Goal: Transaction & Acquisition: Purchase product/service

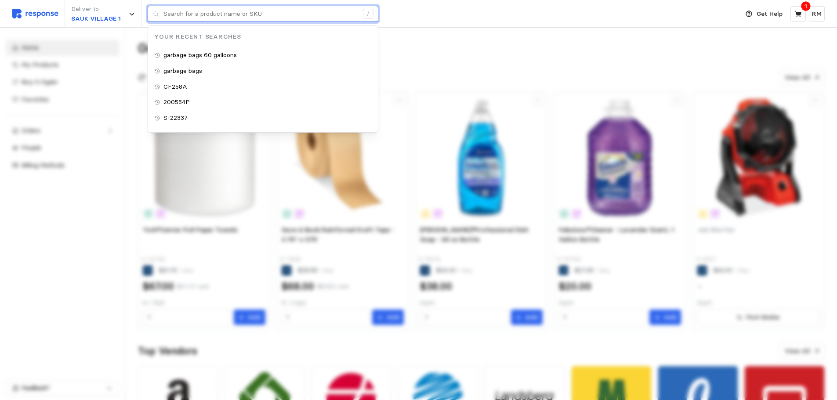
click at [220, 15] on input "text" at bounding box center [261, 14] width 195 height 16
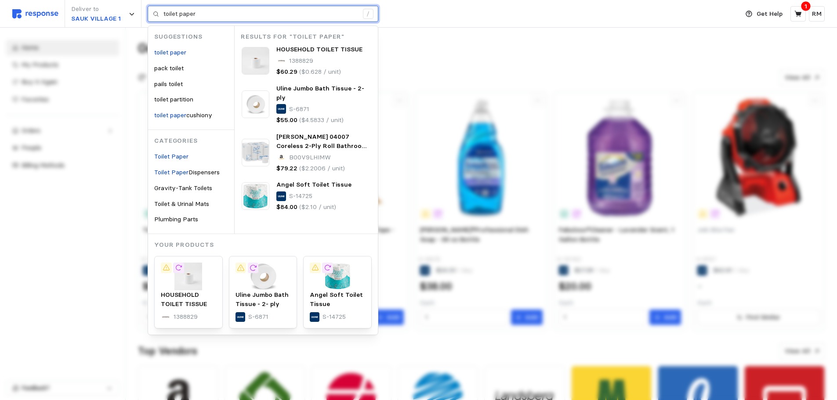
type input "toilet paper"
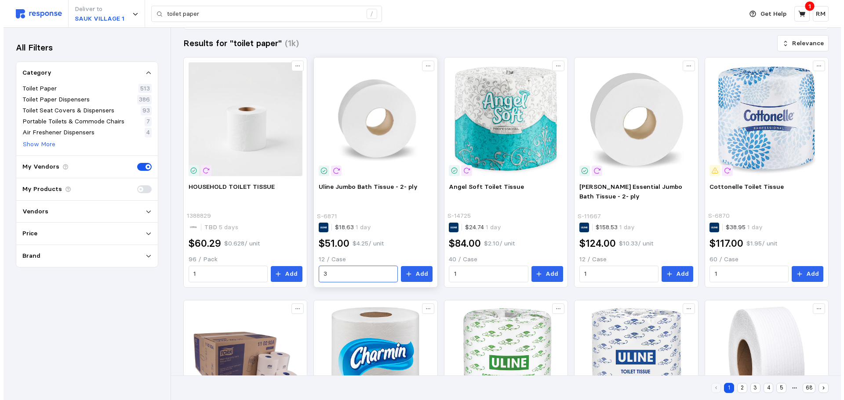
scroll to position [113, 0]
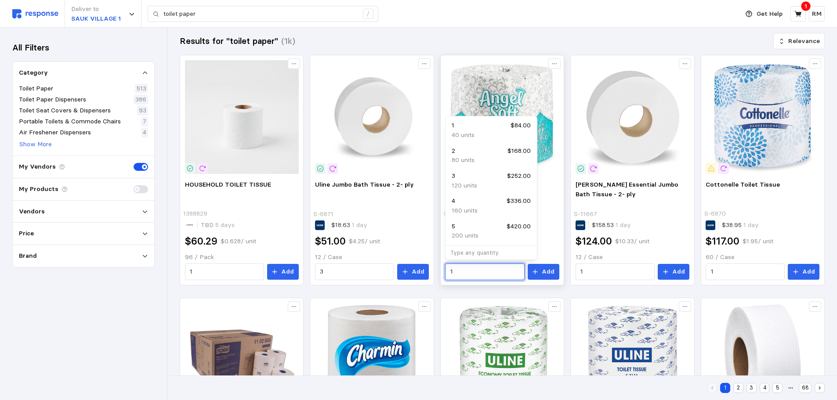
click at [471, 274] on input "1" at bounding box center [485, 272] width 69 height 16
click at [463, 182] on p "120 units" at bounding box center [464, 186] width 25 height 10
type input "3"
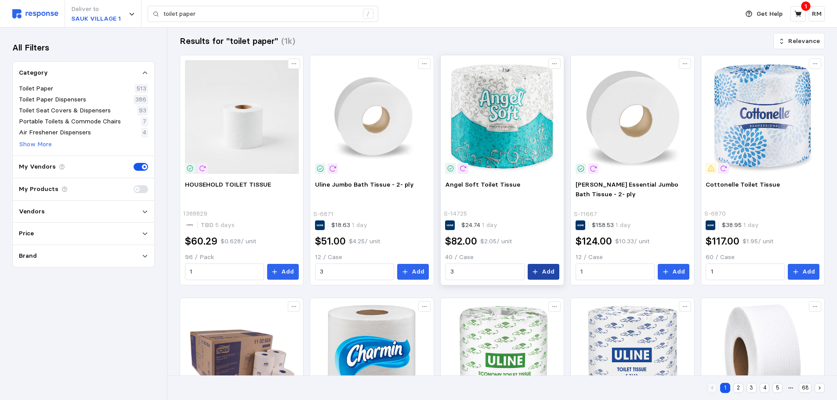
click at [546, 274] on p "Add" at bounding box center [548, 272] width 13 height 10
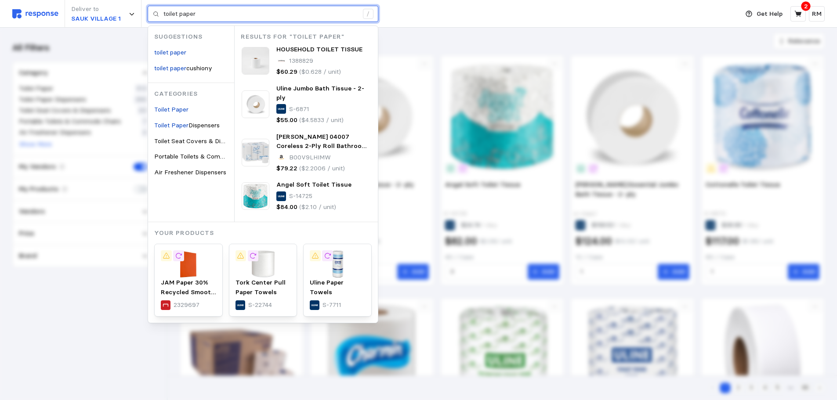
drag, startPoint x: 196, startPoint y: 11, endPoint x: 157, endPoint y: 11, distance: 39.1
click at [157, 11] on div "toilet paper /" at bounding box center [263, 14] width 231 height 17
click at [341, 261] on img at bounding box center [337, 265] width 55 height 28
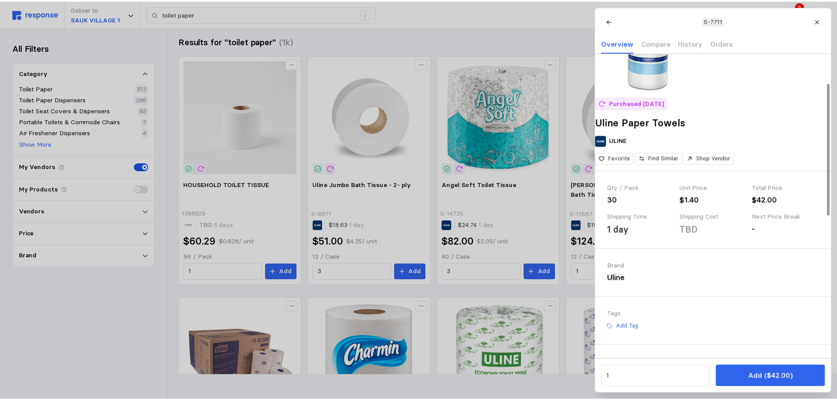
scroll to position [0, 0]
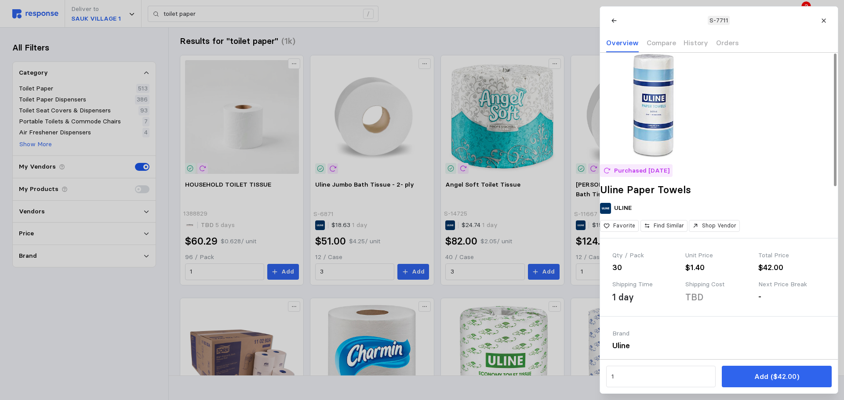
click at [523, 18] on div at bounding box center [422, 200] width 844 height 400
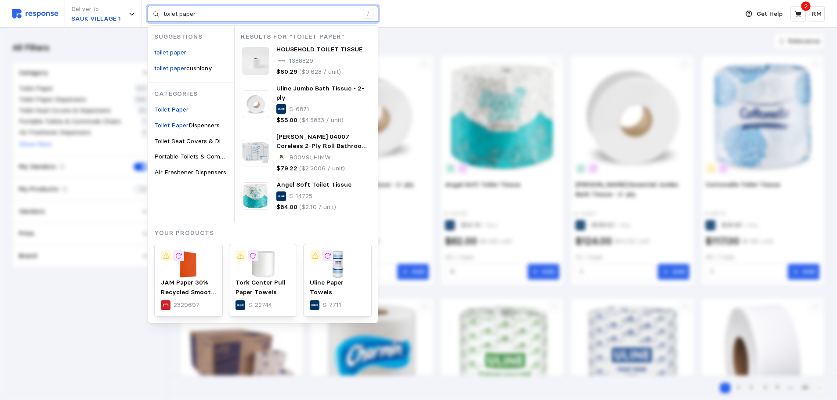
click at [238, 14] on input "toilet paper" at bounding box center [261, 14] width 195 height 16
drag, startPoint x: 214, startPoint y: 15, endPoint x: 139, endPoint y: 5, distance: 75.3
click at [139, 5] on div "Deliver to SAUK VILLAGE 1 toilet paper / Suggestions toilet paper toilet paper …" at bounding box center [373, 14] width 722 height 28
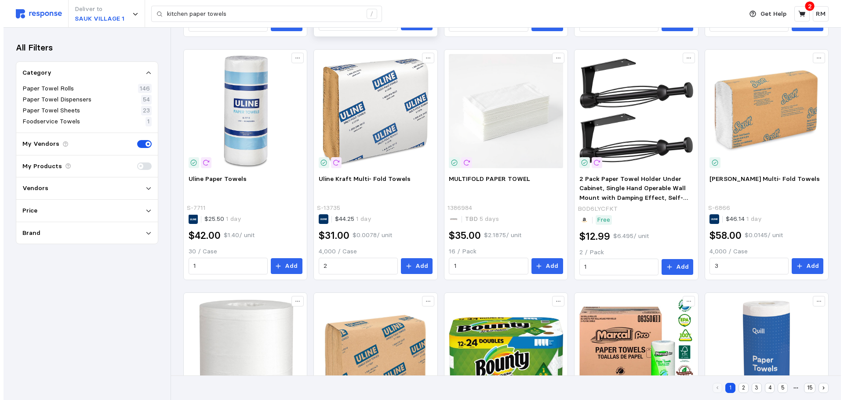
scroll to position [257, 0]
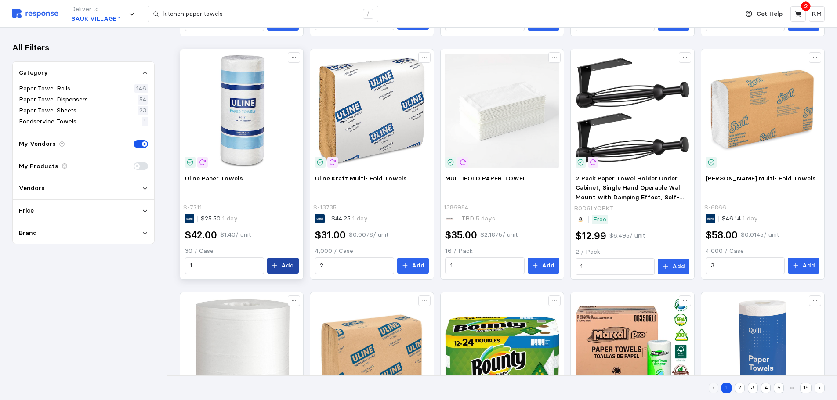
click at [290, 261] on p "Add" at bounding box center [287, 266] width 13 height 10
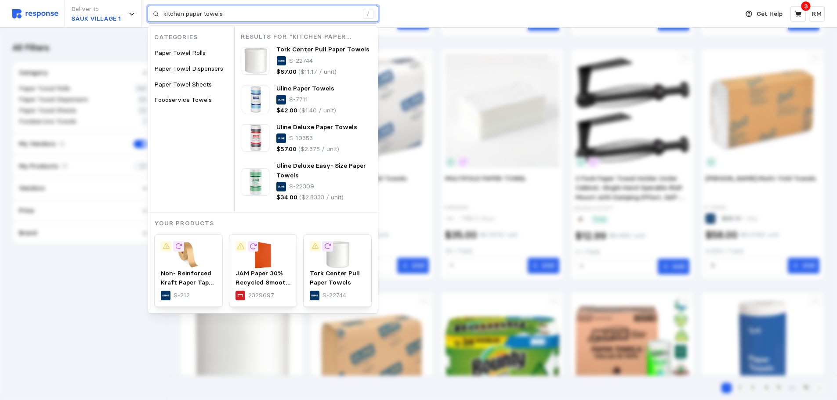
drag, startPoint x: 229, startPoint y: 13, endPoint x: 153, endPoint y: 5, distance: 76.4
click at [153, 6] on div "kitchen paper towels /" at bounding box center [263, 14] width 231 height 17
click at [342, 261] on img at bounding box center [337, 255] width 55 height 28
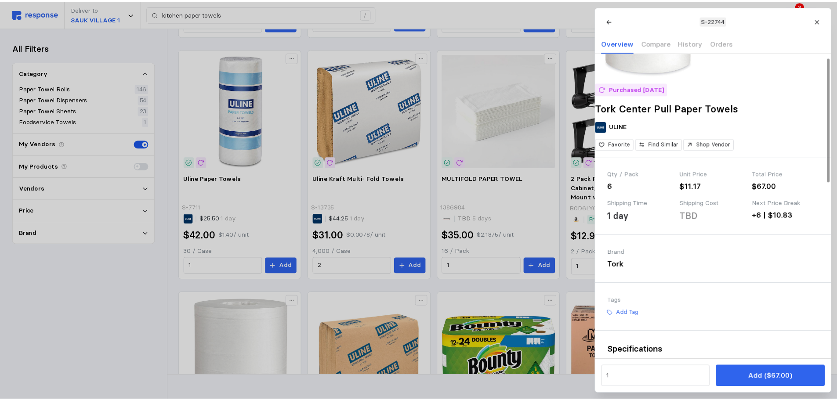
scroll to position [0, 0]
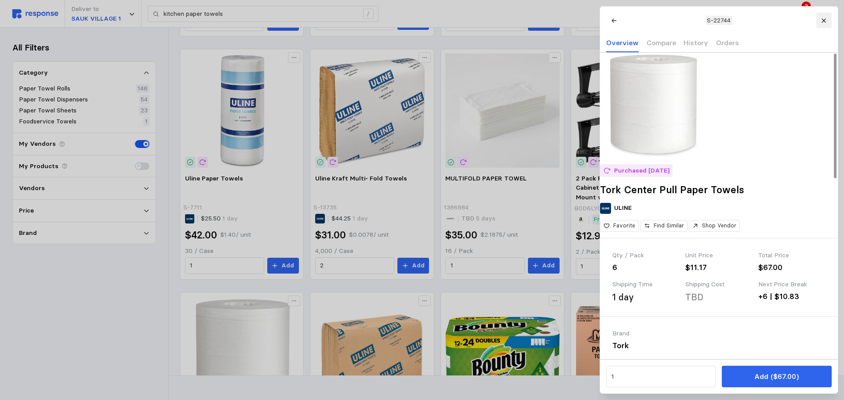
click at [821, 25] on button at bounding box center [823, 20] width 15 height 15
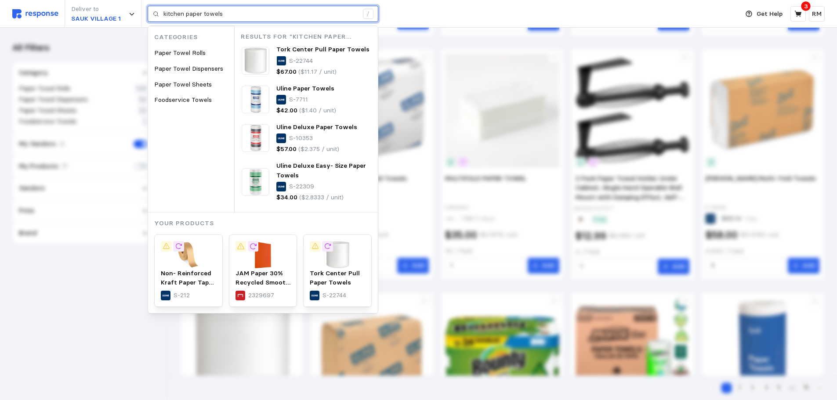
click at [238, 9] on input "kitchen paper towels" at bounding box center [261, 14] width 195 height 16
drag, startPoint x: 236, startPoint y: 11, endPoint x: 154, endPoint y: 6, distance: 82.4
click at [154, 6] on div "kitchen paper towels /" at bounding box center [263, 14] width 231 height 17
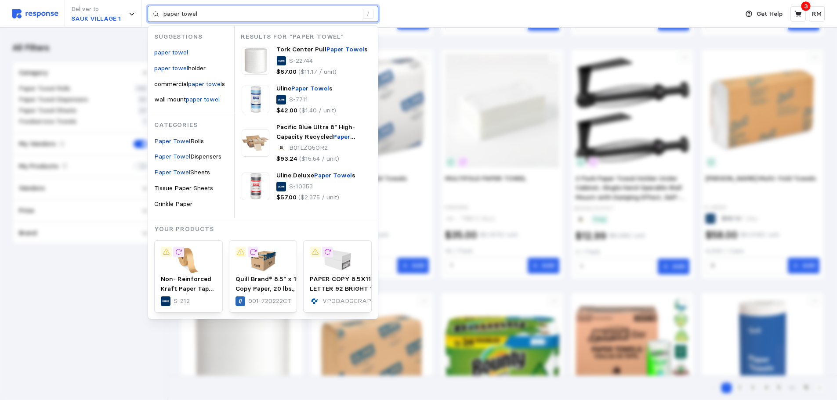
type input "paper towel"
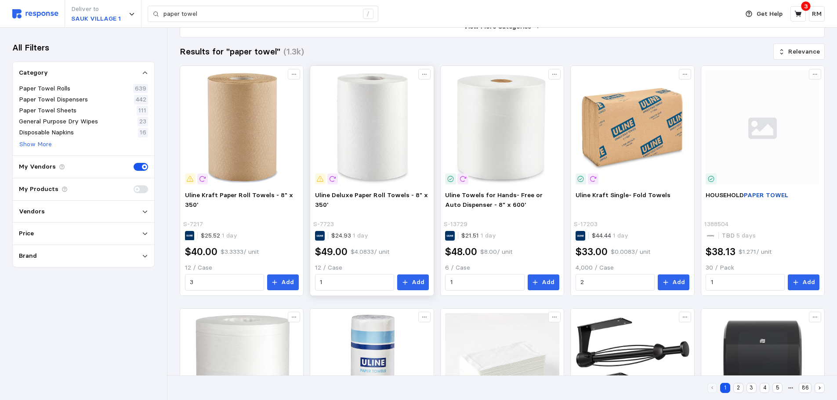
scroll to position [100, 0]
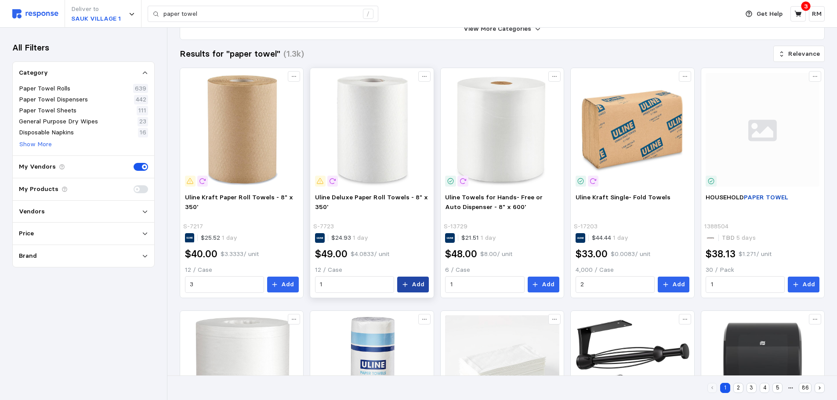
click at [418, 283] on p "Add" at bounding box center [418, 285] width 13 height 10
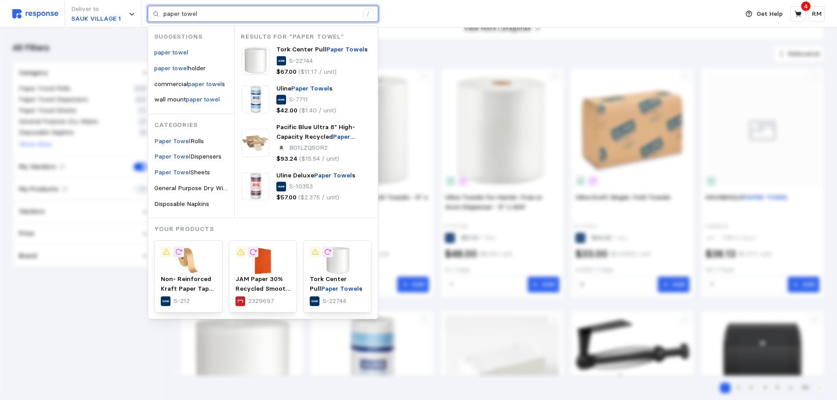
drag, startPoint x: 210, startPoint y: 13, endPoint x: 156, endPoint y: 18, distance: 53.4
click at [156, 18] on div "paper towel /" at bounding box center [263, 14] width 231 height 17
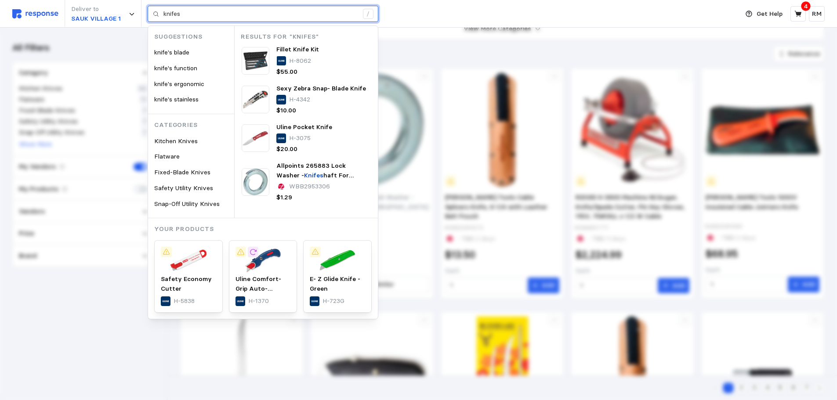
drag, startPoint x: 193, startPoint y: 11, endPoint x: 157, endPoint y: 12, distance: 36.0
click at [157, 12] on div "knifes /" at bounding box center [263, 14] width 231 height 17
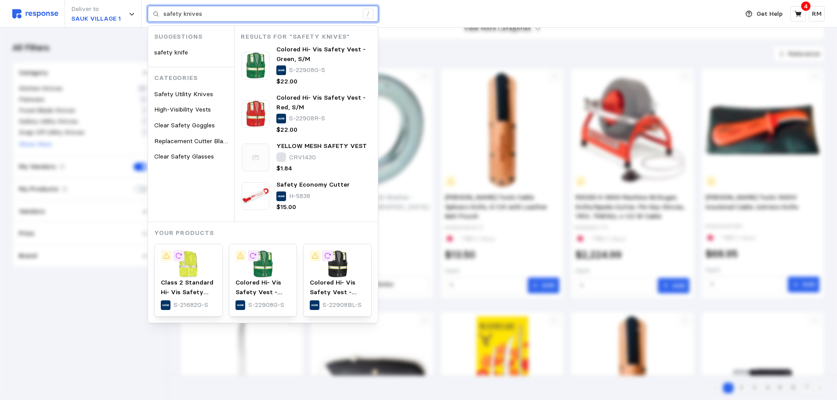
type input "safety knives"
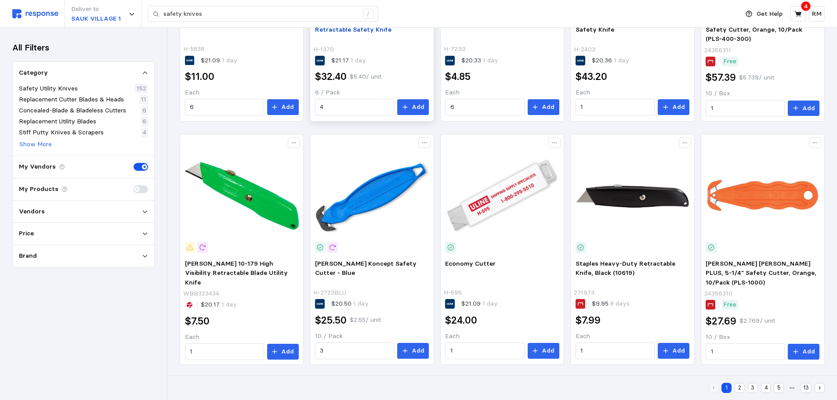
scroll to position [278, 0]
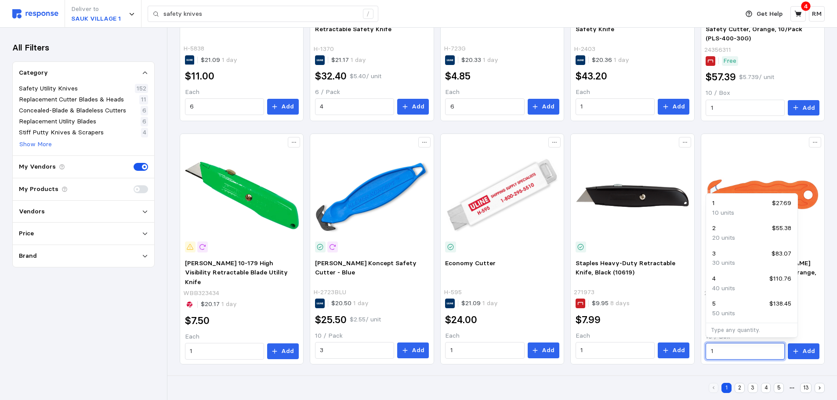
drag, startPoint x: 729, startPoint y: 351, endPoint x: 697, endPoint y: 348, distance: 32.2
click at [697, 348] on div "Safety Economy Cutter H-5838 $21.09 1 day $11.00 Each 6 Add Uline Comfort- Grip…" at bounding box center [502, 249] width 645 height 718
click at [729, 235] on p "20 units" at bounding box center [723, 238] width 23 height 10
type input "2"
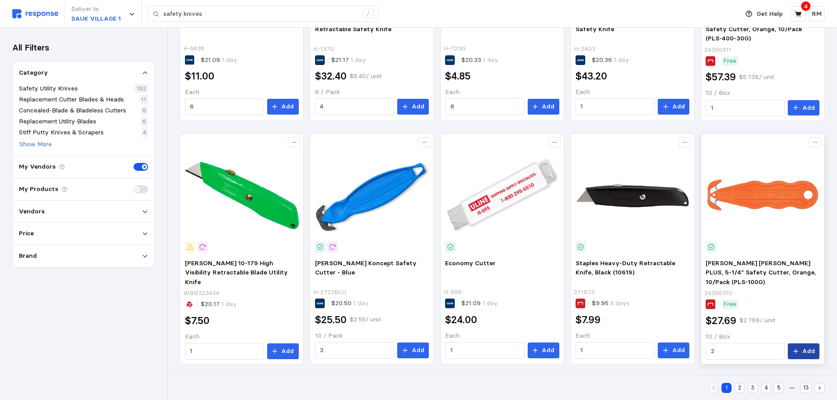
click at [809, 350] on p "Add" at bounding box center [809, 352] width 13 height 10
click at [131, 342] on div "All Filters Category Safety Utility Knives 152 Replacement Cutter Blades & Head…" at bounding box center [83, 214] width 167 height 373
click at [167, 340] on nav "All Filters Category Safety Utility Knives 152 Replacement Cutter Blades & Head…" at bounding box center [83, 214] width 167 height 373
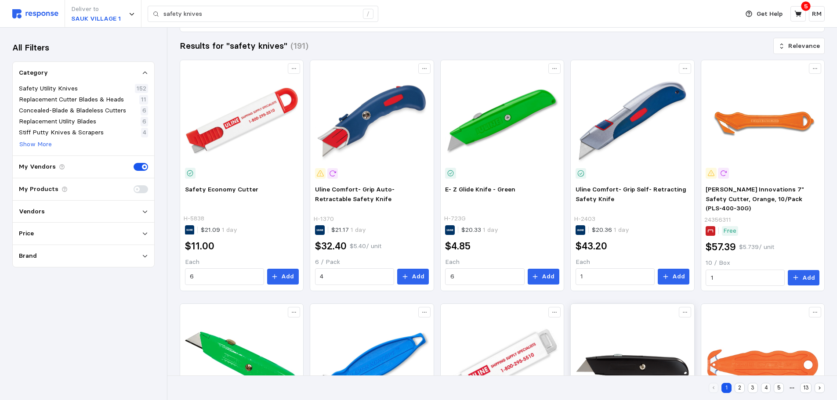
scroll to position [0, 0]
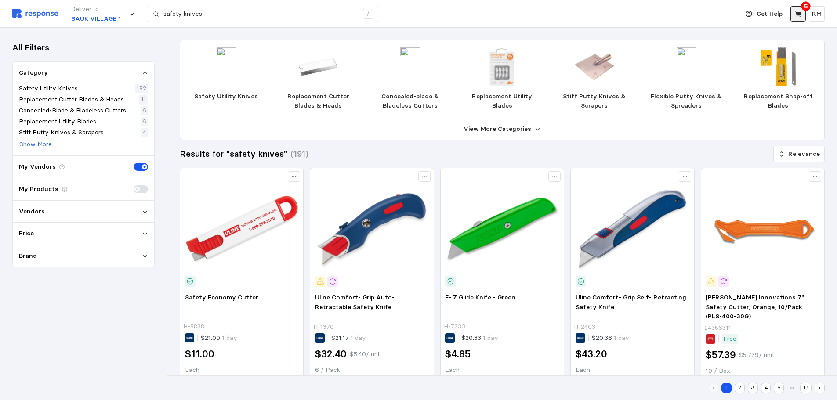
click at [797, 15] on icon at bounding box center [798, 14] width 7 height 6
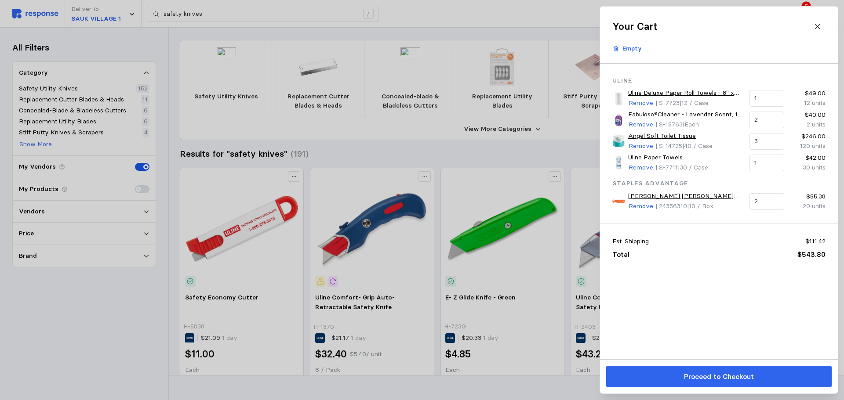
click at [480, 14] on div at bounding box center [422, 200] width 844 height 400
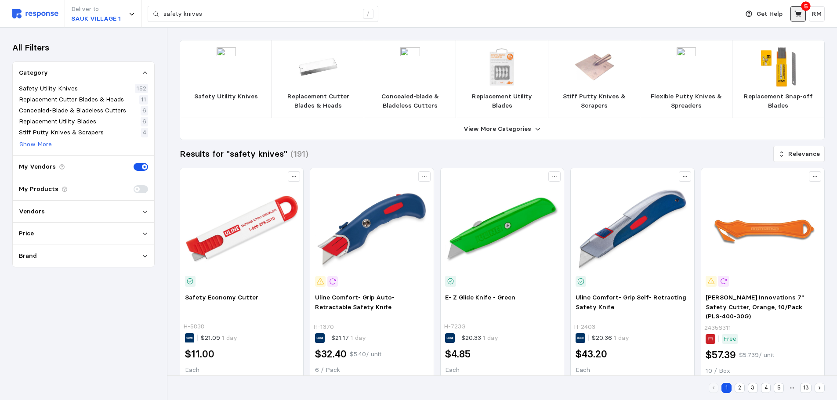
click at [796, 17] on icon at bounding box center [799, 14] width 8 height 8
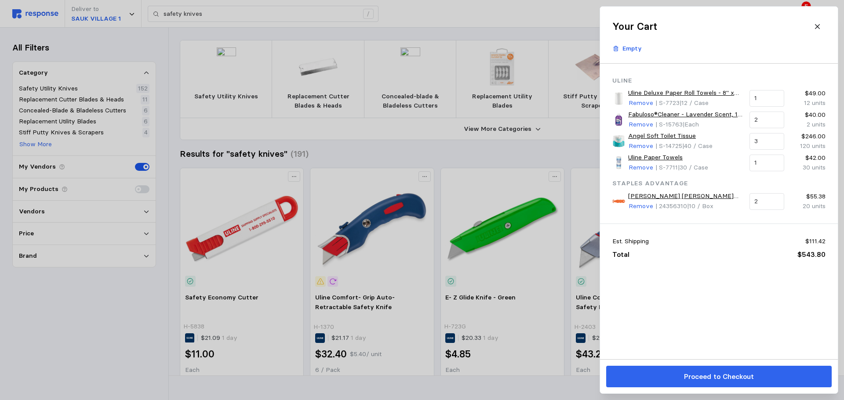
click at [307, 15] on div at bounding box center [422, 200] width 844 height 400
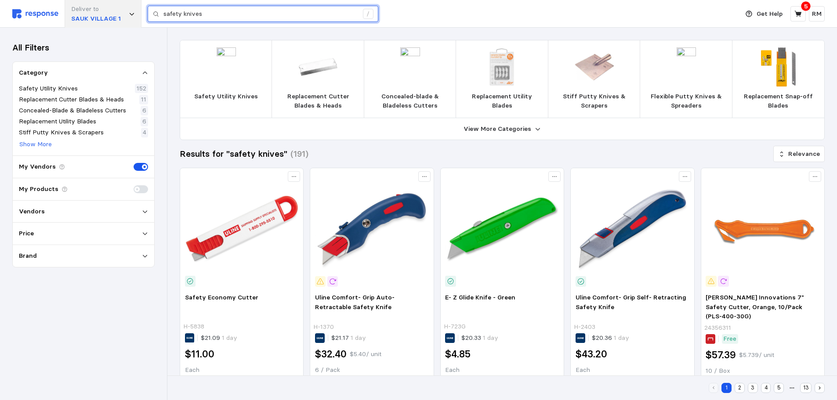
drag, startPoint x: 238, startPoint y: 11, endPoint x: 139, endPoint y: 9, distance: 98.5
click at [139, 9] on div "Deliver to SAUK VILLAGE 1 safety knives /" at bounding box center [373, 14] width 722 height 28
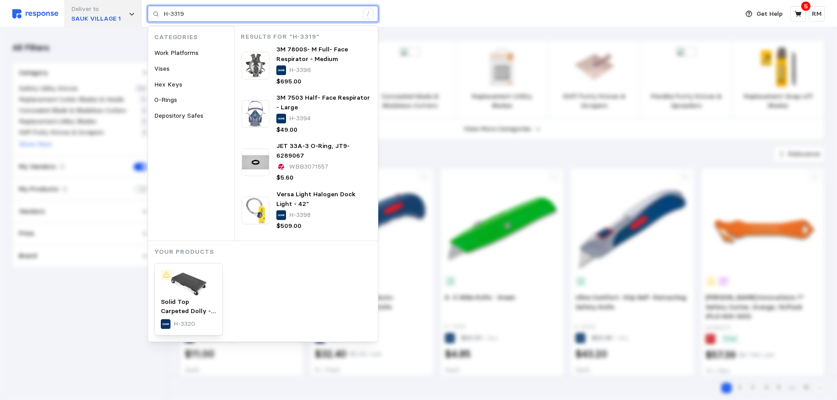
type input "H-3319"
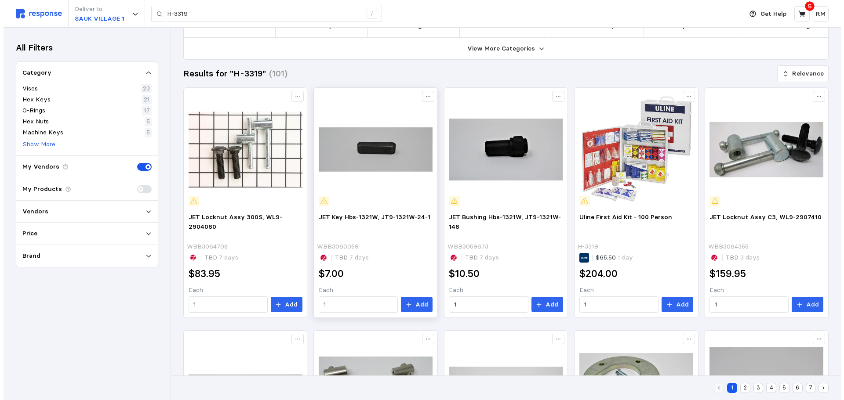
scroll to position [72, 0]
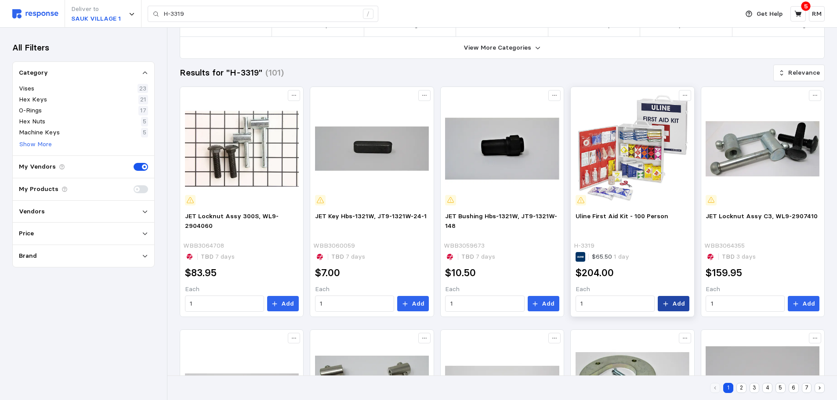
click at [668, 303] on icon at bounding box center [666, 304] width 6 height 6
click at [799, 15] on icon at bounding box center [798, 14] width 7 height 6
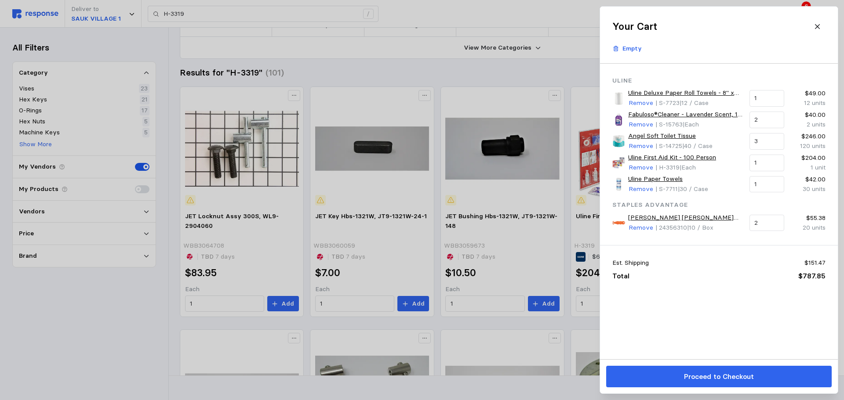
click at [139, 305] on div at bounding box center [422, 200] width 844 height 400
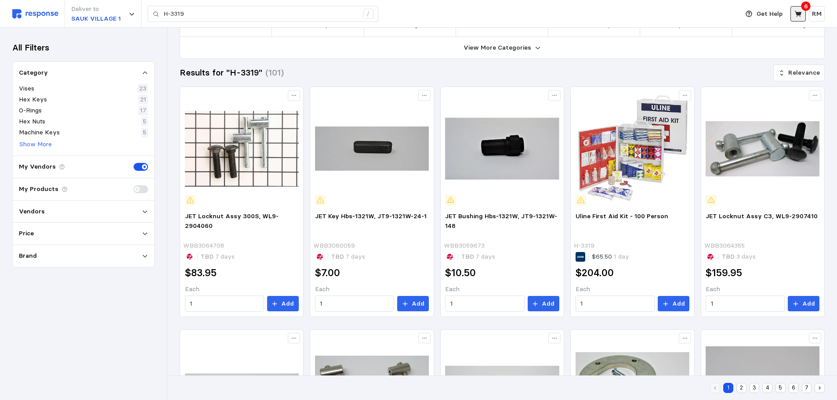
click at [797, 11] on icon at bounding box center [799, 14] width 8 height 8
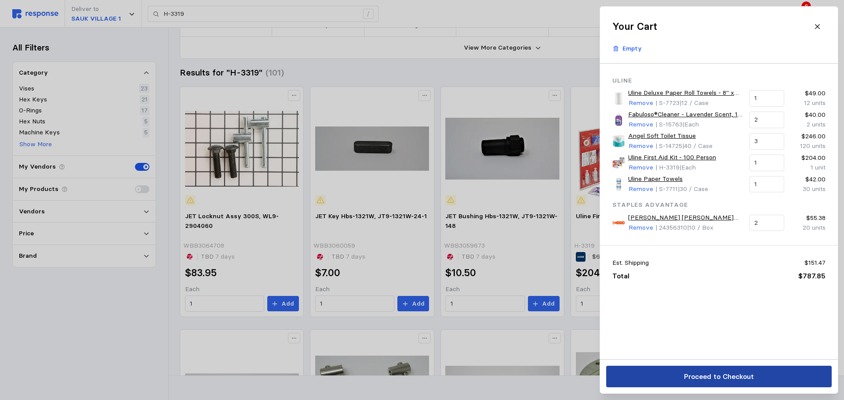
click at [697, 379] on p "Proceed to Checkout" at bounding box center [718, 376] width 70 height 11
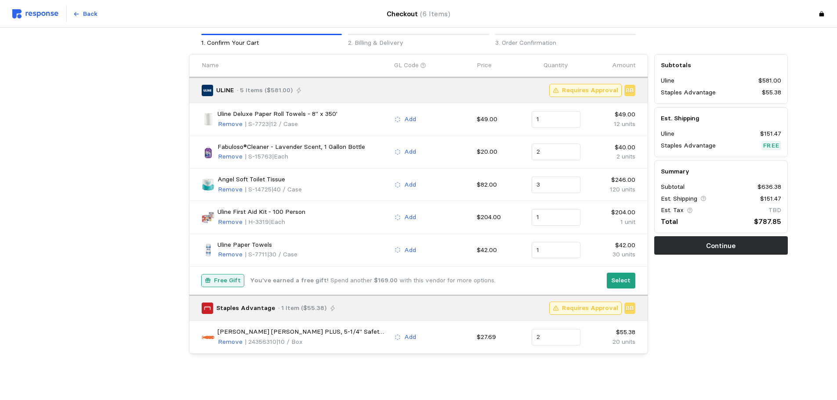
scroll to position [39, 0]
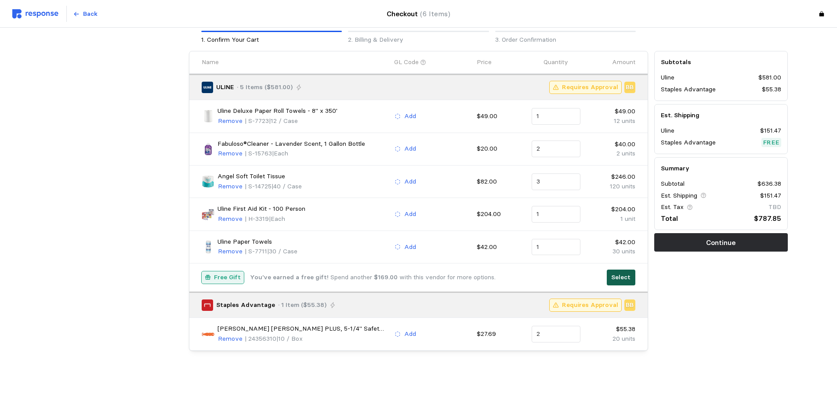
click at [622, 282] on p "Select" at bounding box center [620, 278] width 19 height 10
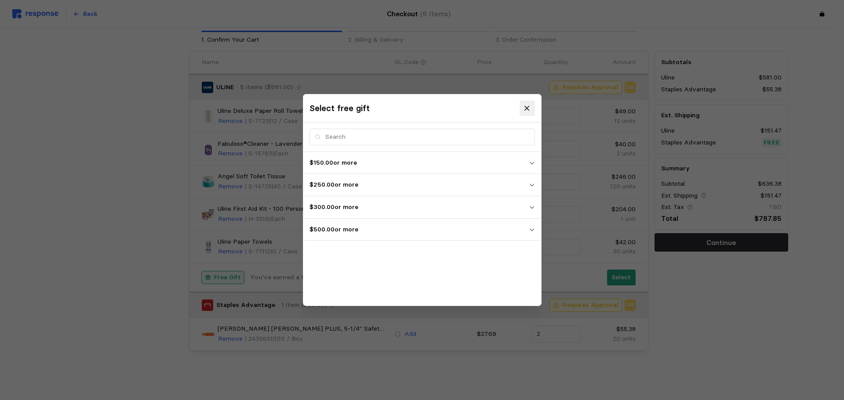
click at [527, 108] on icon at bounding box center [526, 108] width 5 height 5
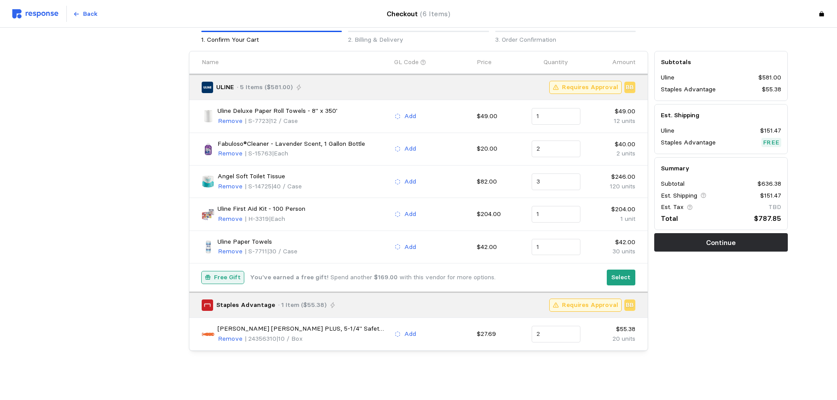
scroll to position [0, 0]
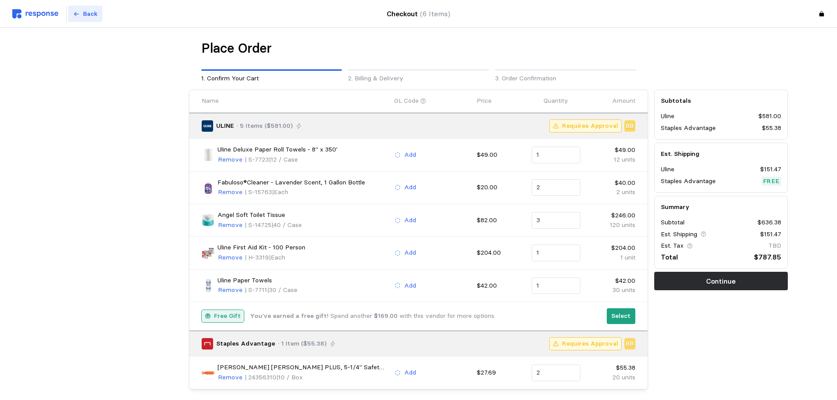
click at [82, 12] on button "Back" at bounding box center [85, 14] width 34 height 17
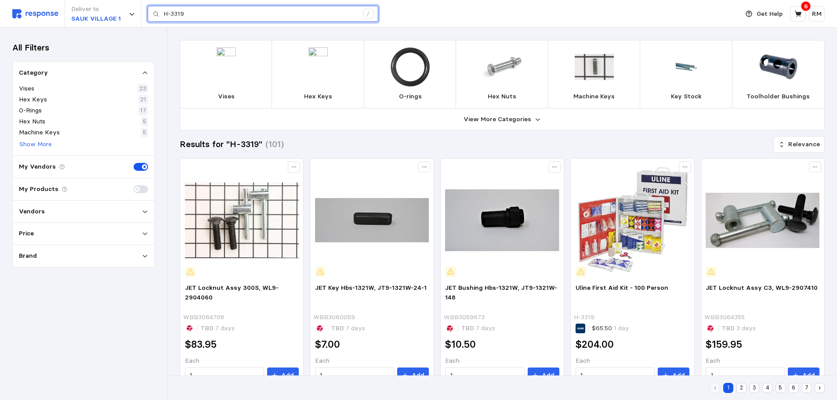
drag, startPoint x: 196, startPoint y: 17, endPoint x: 142, endPoint y: 7, distance: 54.1
click at [142, 7] on div "Deliver to [GEOGRAPHIC_DATA] 1 H-3319 /" at bounding box center [373, 14] width 722 height 28
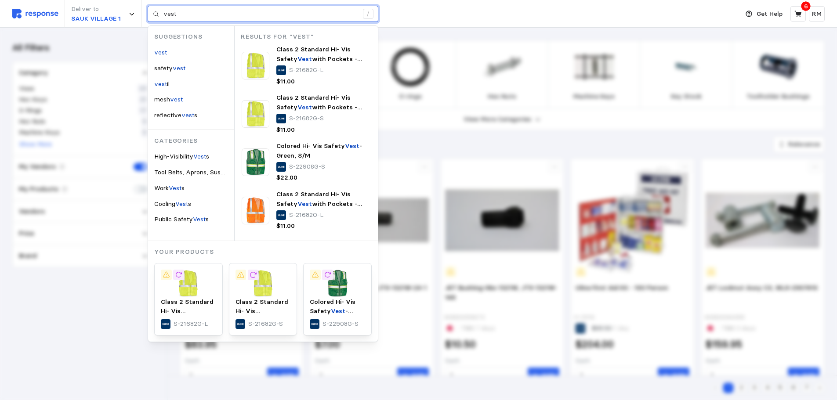
type input "vest"
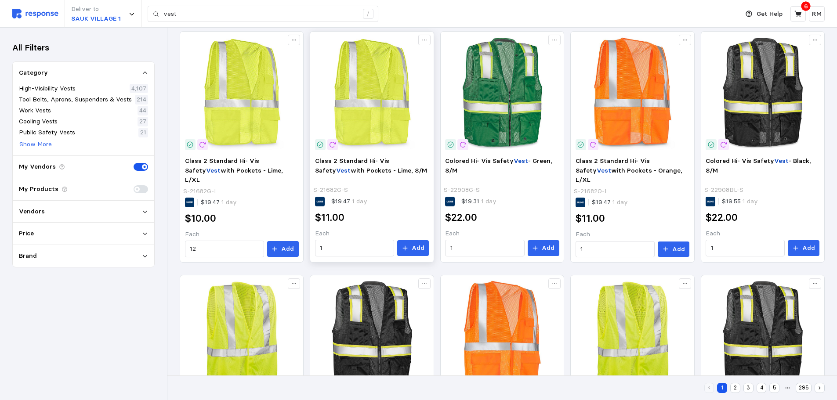
scroll to position [137, 0]
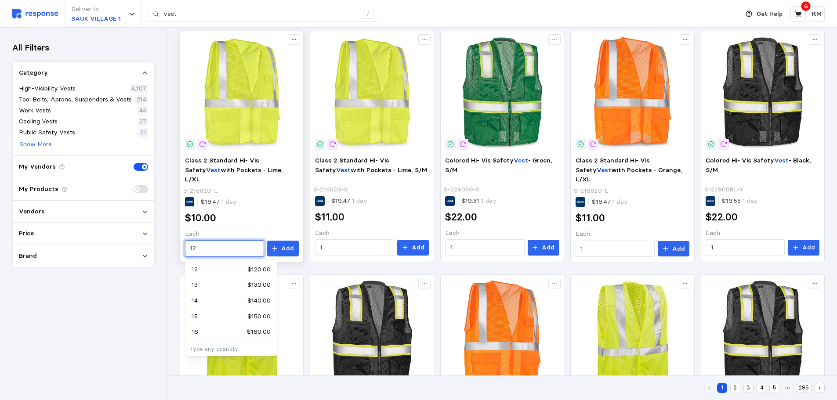
click at [228, 248] on input "12" at bounding box center [224, 249] width 69 height 16
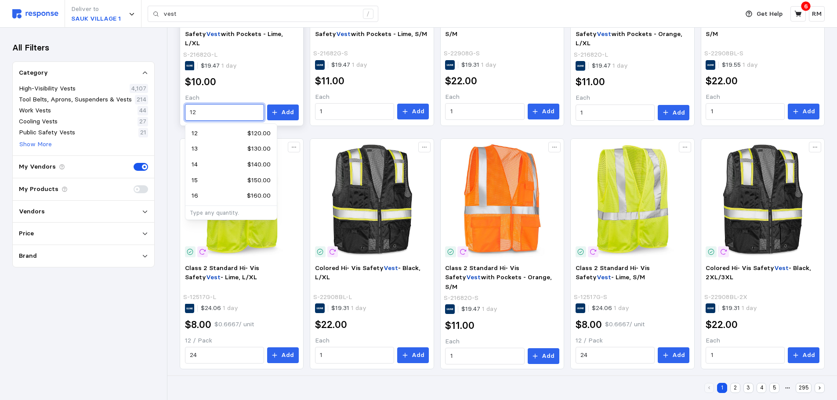
scroll to position [284, 0]
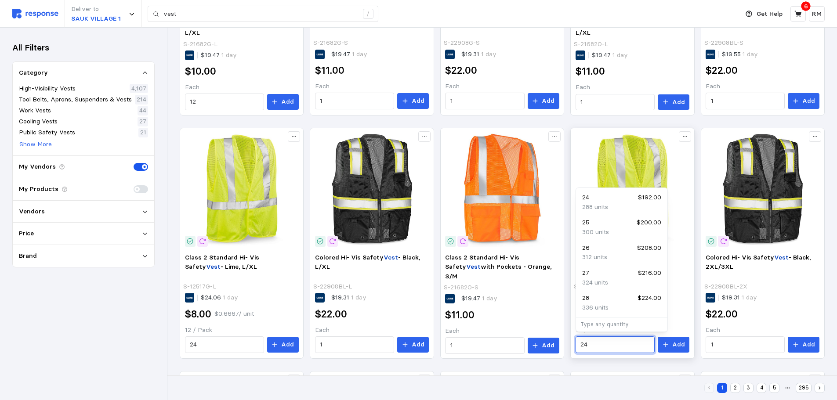
click at [598, 346] on input "24" at bounding box center [615, 345] width 69 height 16
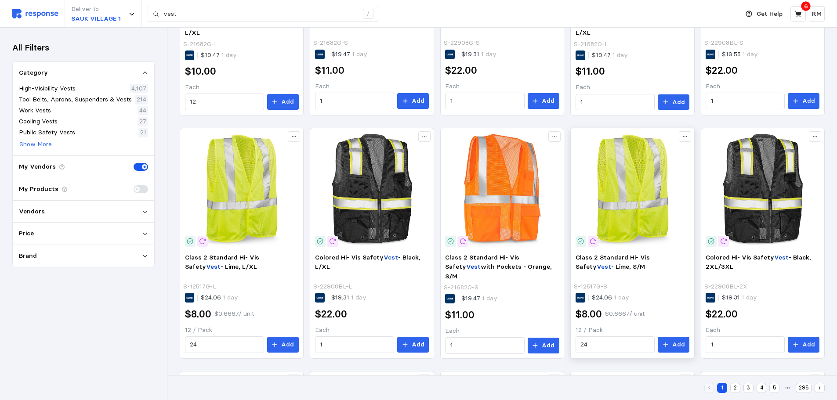
click at [602, 354] on div "Class 2 Standard Hi- Vis Safety Vest - Lime, S/M S-12517G-S $24.06 1 day $8.00 …" at bounding box center [633, 303] width 120 height 107
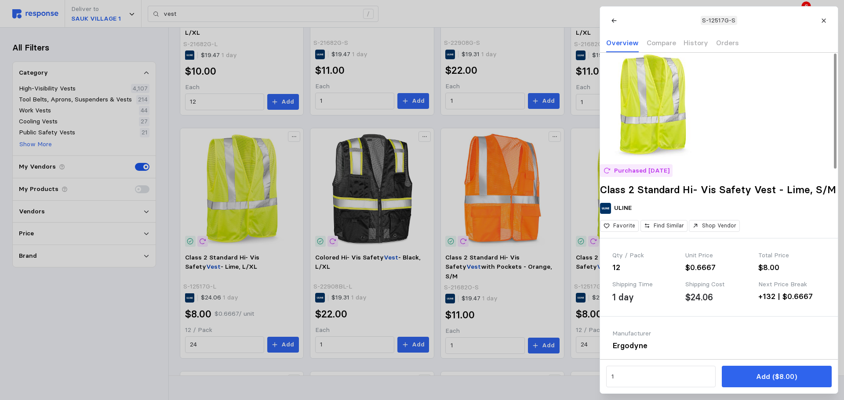
click at [592, 344] on div at bounding box center [422, 200] width 844 height 400
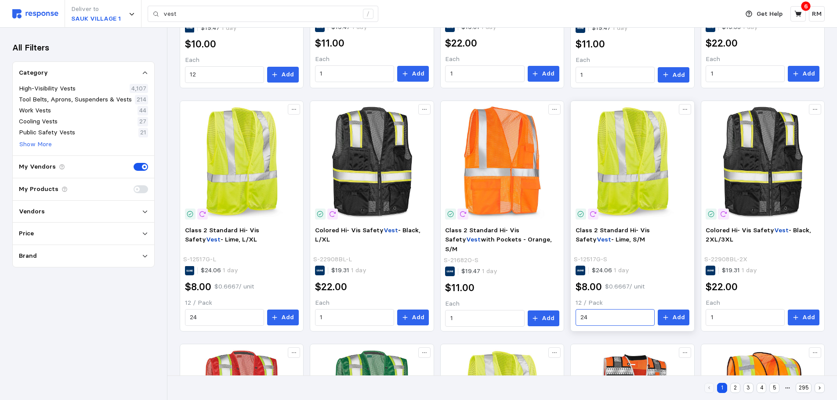
scroll to position [312, 0]
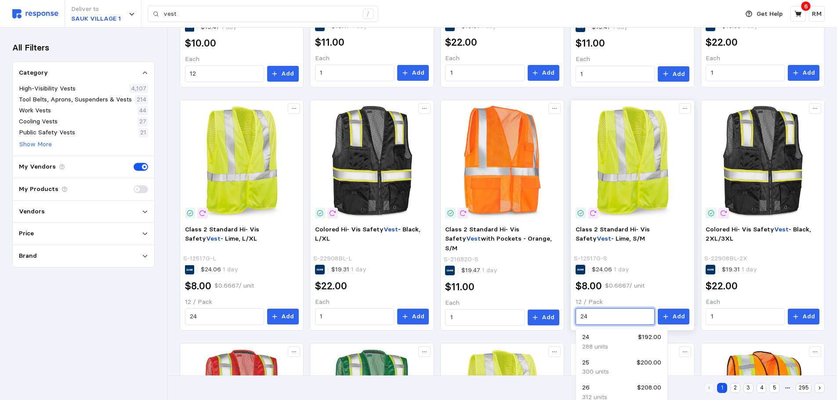
click at [592, 316] on input "24" at bounding box center [615, 317] width 69 height 16
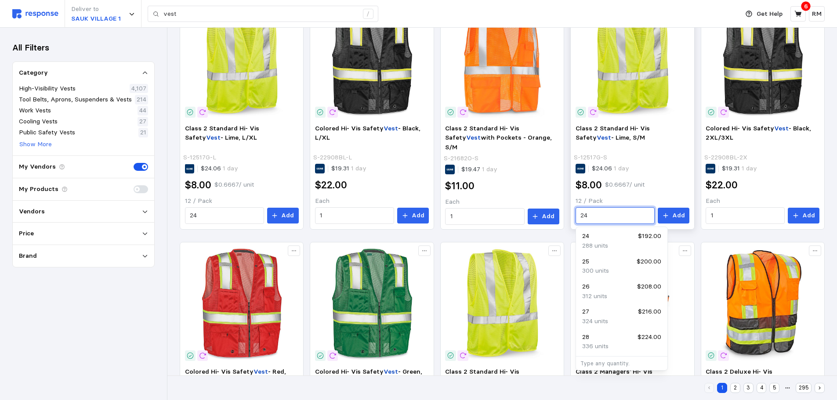
scroll to position [414, 0]
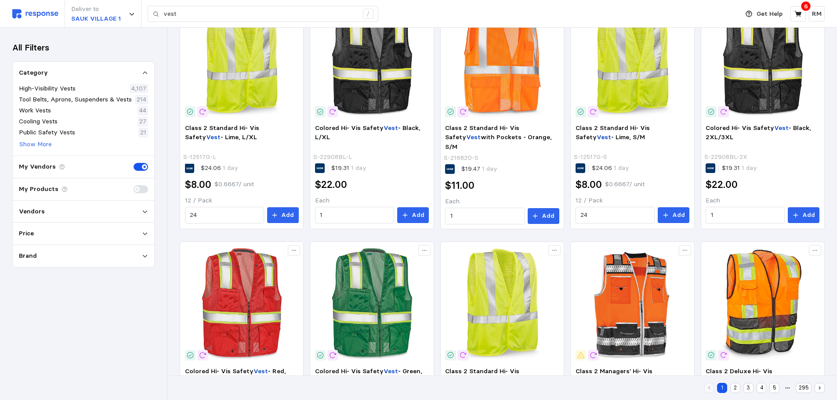
click at [567, 231] on div "Class 2 Standard Hi- Vis Safety Vest with Pockets - Lime, L/XL S-21682G-L $19.4…" at bounding box center [502, 113] width 645 height 719
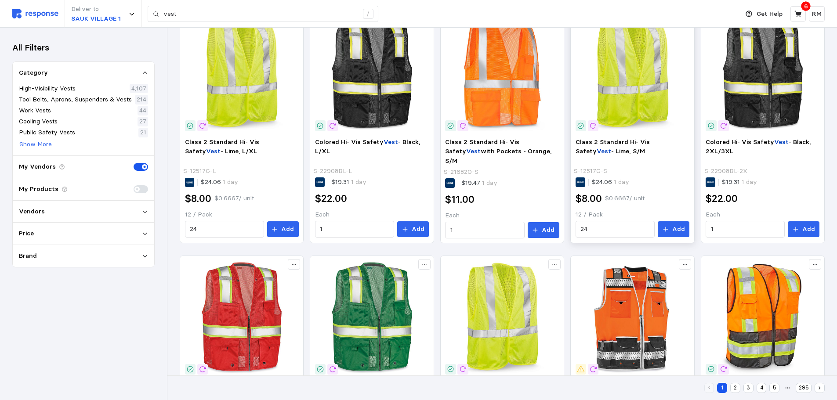
scroll to position [399, 0]
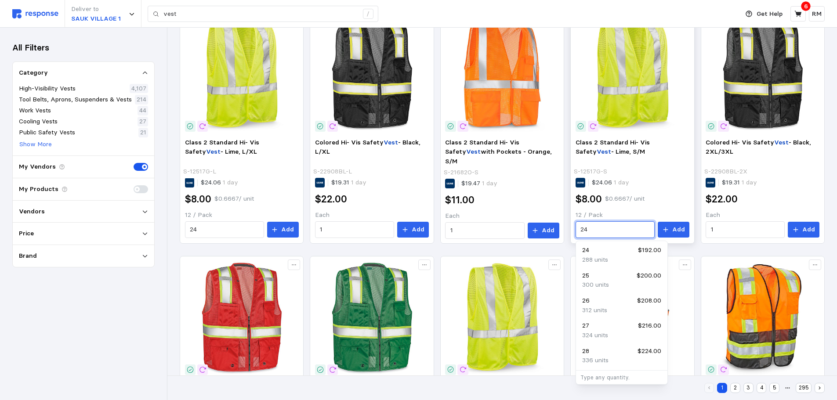
click at [626, 229] on input "24" at bounding box center [615, 230] width 69 height 16
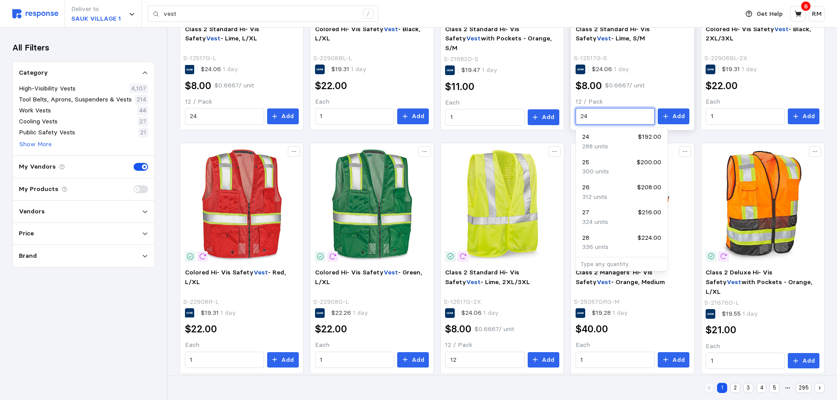
scroll to position [521, 0]
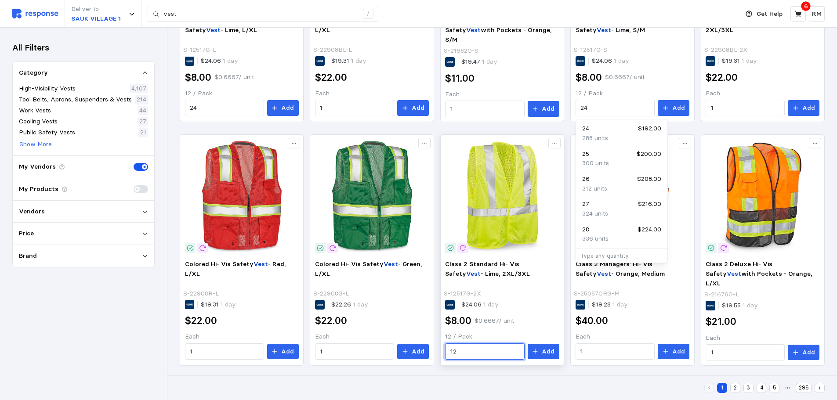
click at [482, 349] on input "12" at bounding box center [485, 352] width 69 height 16
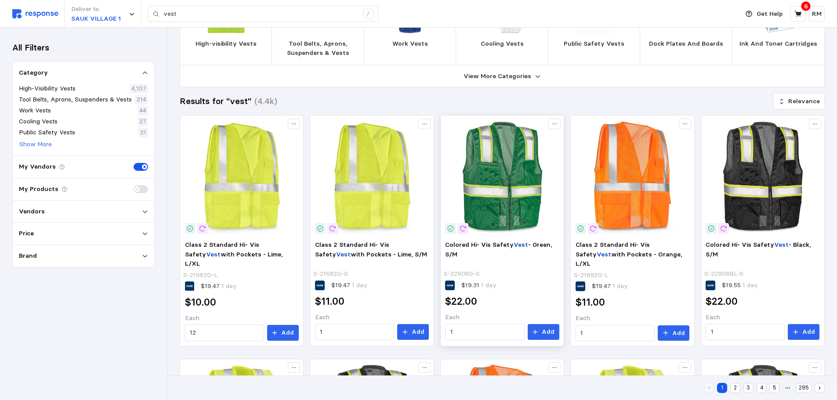
scroll to position [52, 0]
click at [353, 337] on input "1" at bounding box center [354, 333] width 69 height 16
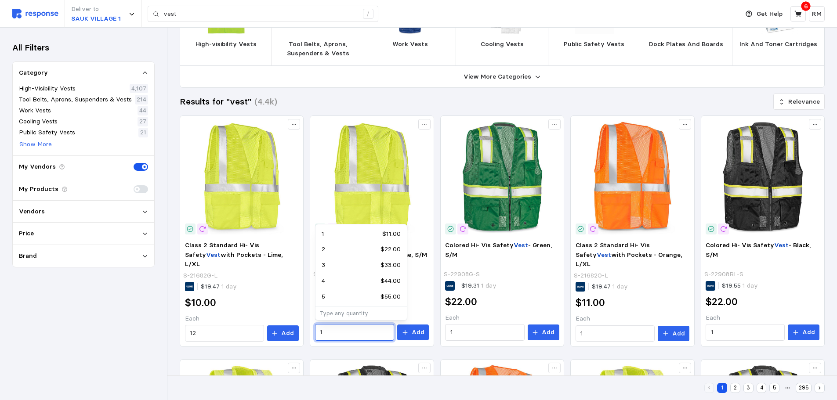
click at [343, 297] on div "5 $55.00" at bounding box center [361, 297] width 79 height 10
type input "5"
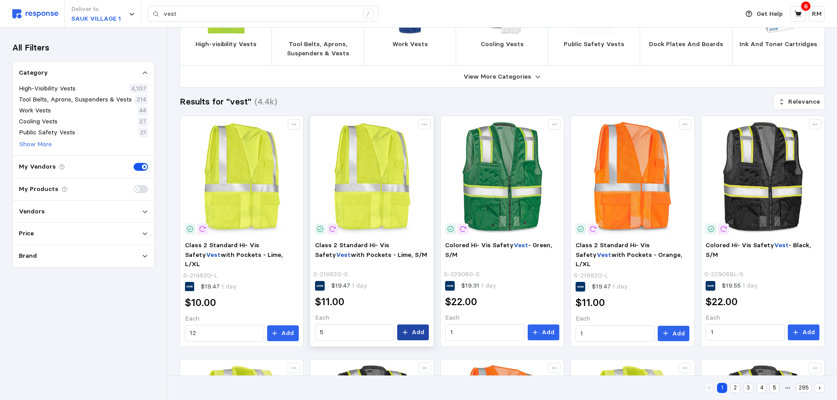
click at [425, 331] on button "Add" at bounding box center [413, 333] width 32 height 16
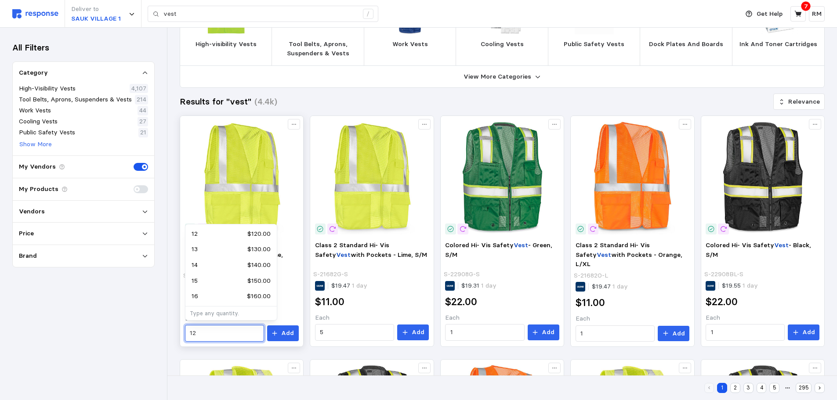
drag, startPoint x: 219, startPoint y: 337, endPoint x: 187, endPoint y: 334, distance: 32.7
click at [187, 334] on div "12" at bounding box center [224, 333] width 79 height 17
click at [231, 247] on div "5 $55.00" at bounding box center [231, 247] width 79 height 10
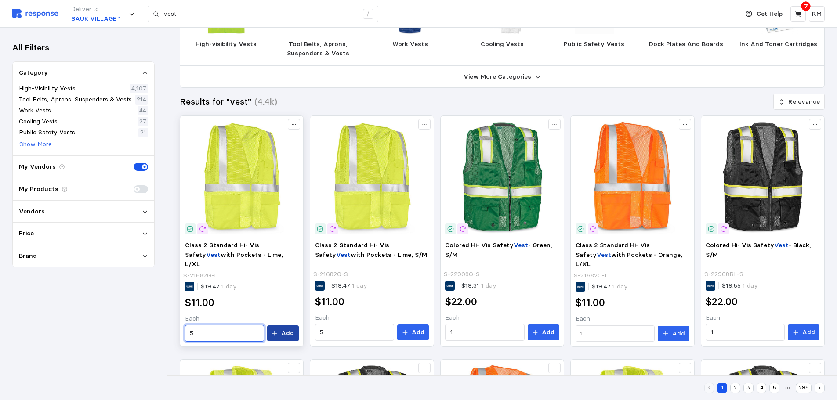
type input "5"
click at [286, 329] on p "Add" at bounding box center [287, 334] width 13 height 10
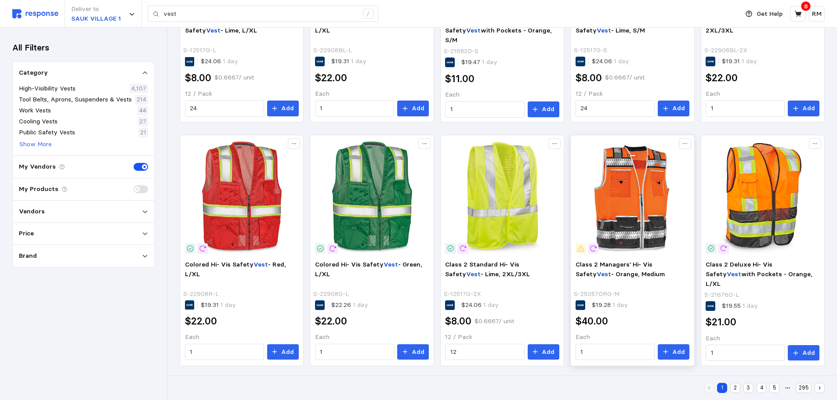
scroll to position [521, 0]
click at [737, 389] on button "2" at bounding box center [735, 388] width 10 height 10
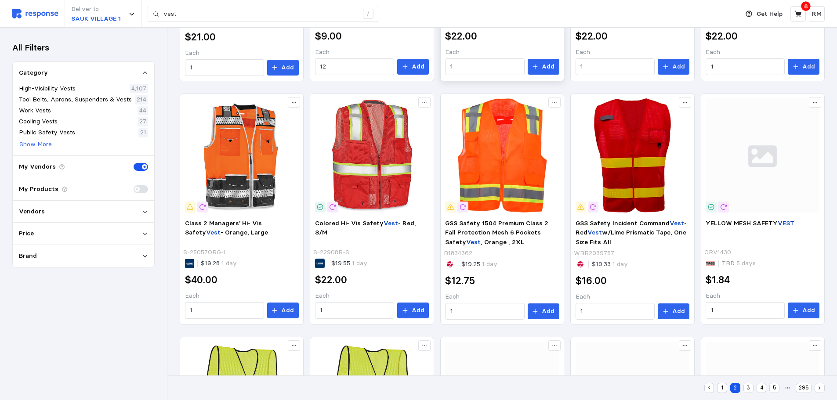
scroll to position [319, 0]
click at [284, 305] on p "Add" at bounding box center [287, 310] width 13 height 10
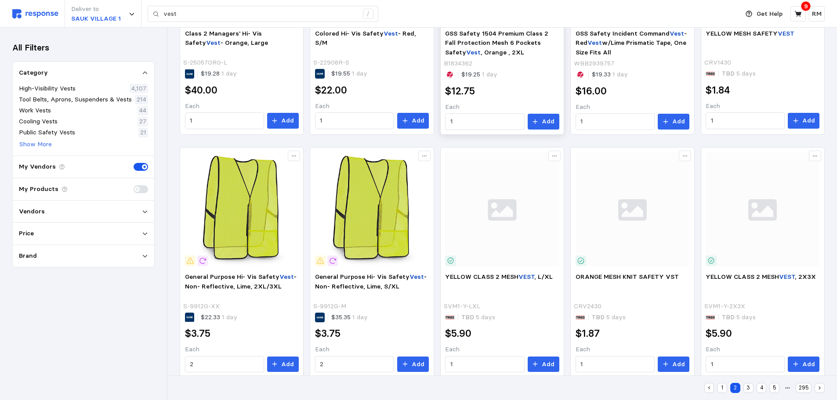
scroll to position [522, 0]
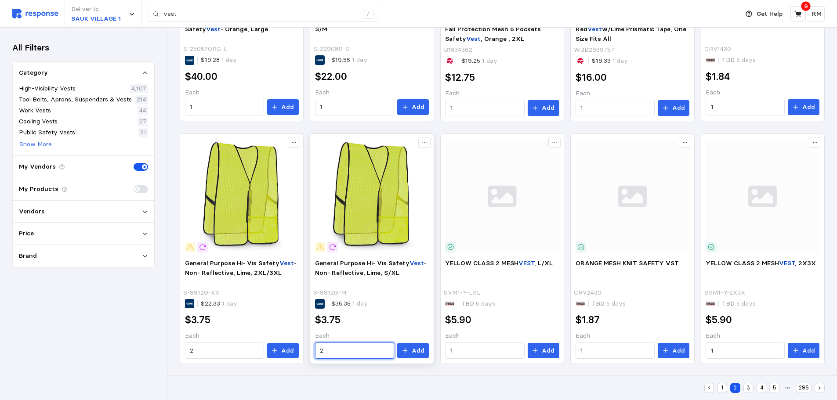
click at [336, 350] on input "2" at bounding box center [354, 351] width 69 height 16
click at [356, 278] on div "25 + $87.50" at bounding box center [361, 280] width 79 height 10
type input "25"
click at [411, 347] on button "Add" at bounding box center [413, 351] width 32 height 16
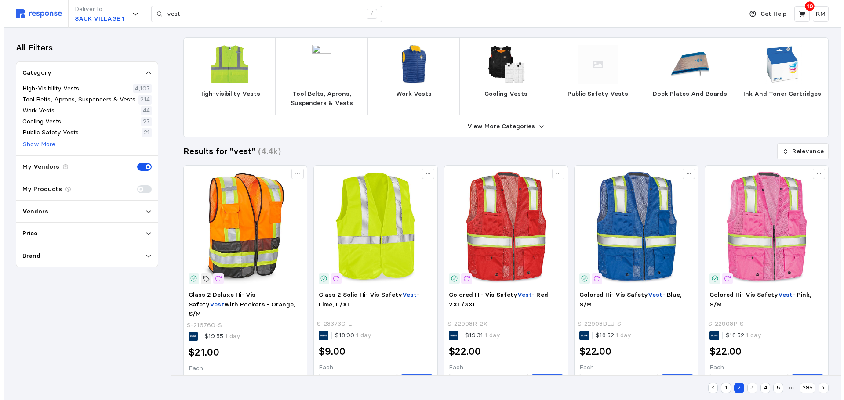
scroll to position [0, 0]
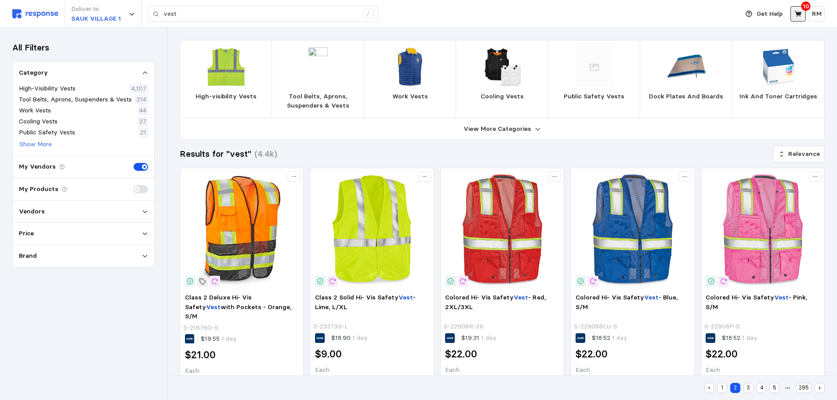
click at [800, 19] on button at bounding box center [798, 13] width 15 height 15
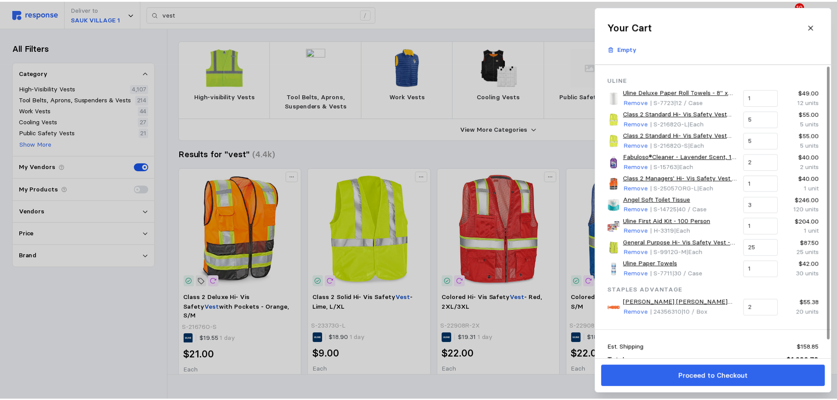
scroll to position [20, 0]
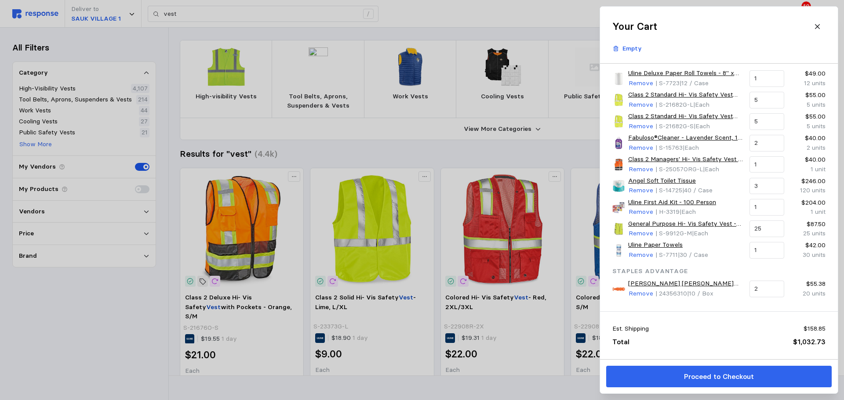
click at [408, 0] on div at bounding box center [422, 200] width 844 height 400
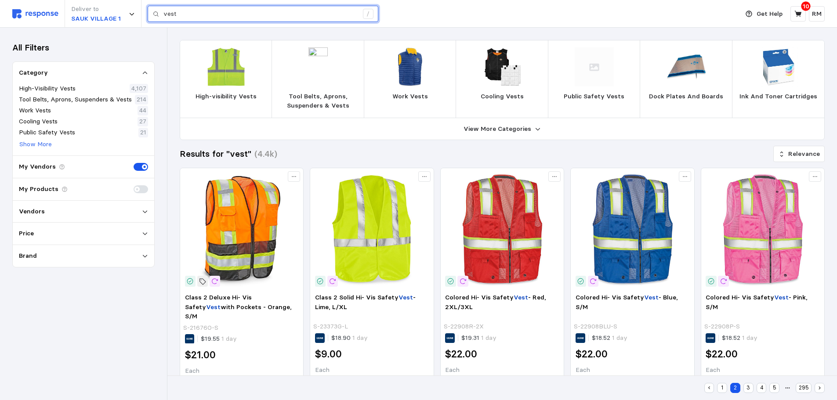
click at [298, 15] on input "vest" at bounding box center [261, 14] width 195 height 16
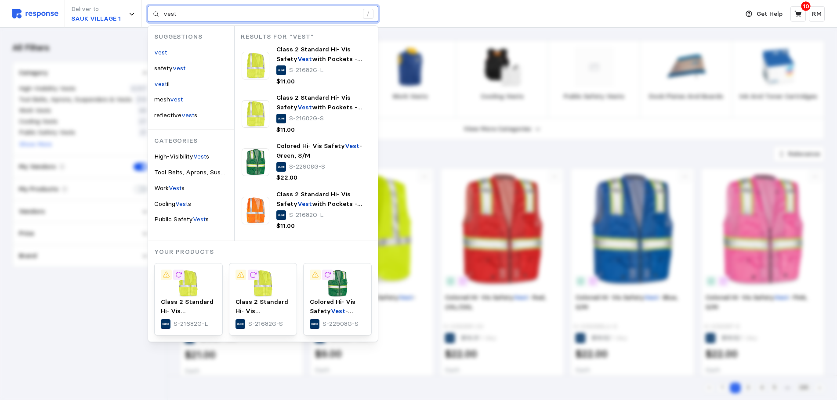
drag, startPoint x: 181, startPoint y: 14, endPoint x: 145, endPoint y: 17, distance: 36.6
click at [145, 17] on div "Deliver to SAUK VILLAGE 1 vest / Suggestions vest safety vest vest il mesh vest…" at bounding box center [373, 14] width 722 height 28
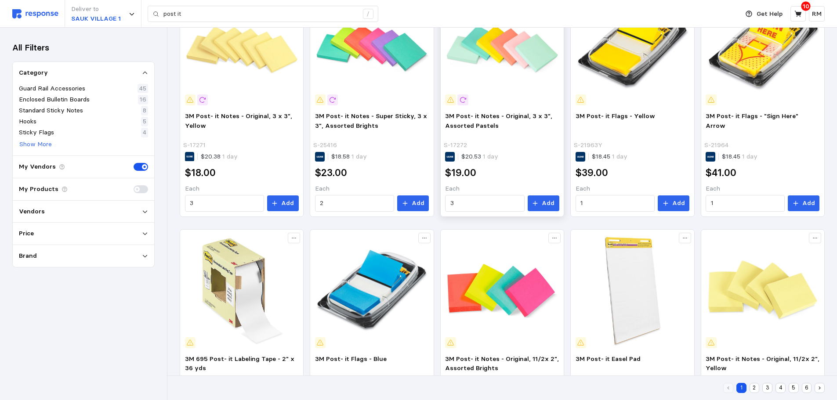
scroll to position [182, 0]
click at [556, 205] on button "Add" at bounding box center [544, 203] width 32 height 16
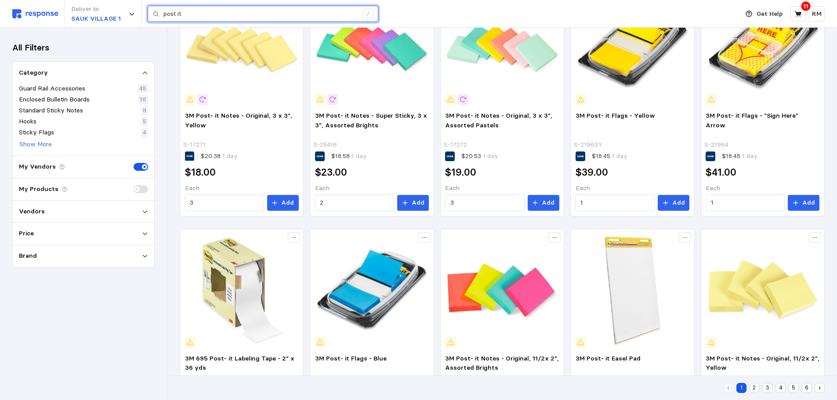
drag, startPoint x: 192, startPoint y: 17, endPoint x: 151, endPoint y: 16, distance: 40.9
click at [151, 16] on div "post it /" at bounding box center [263, 14] width 231 height 17
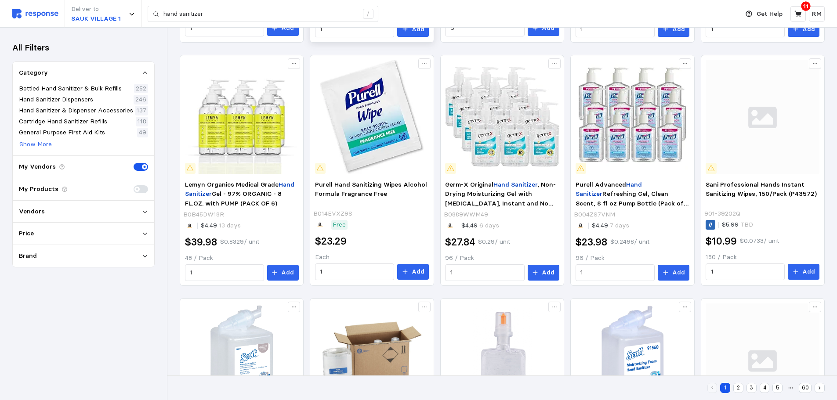
scroll to position [357, 0]
click at [544, 275] on p "Add" at bounding box center [548, 273] width 13 height 10
click at [493, 274] on input "1" at bounding box center [485, 273] width 69 height 16
click at [141, 294] on div "All Filters Category Bottled Hand Sanitizer & Bulk Refills 252 Hand Sanitizer D…" at bounding box center [83, 214] width 167 height 373
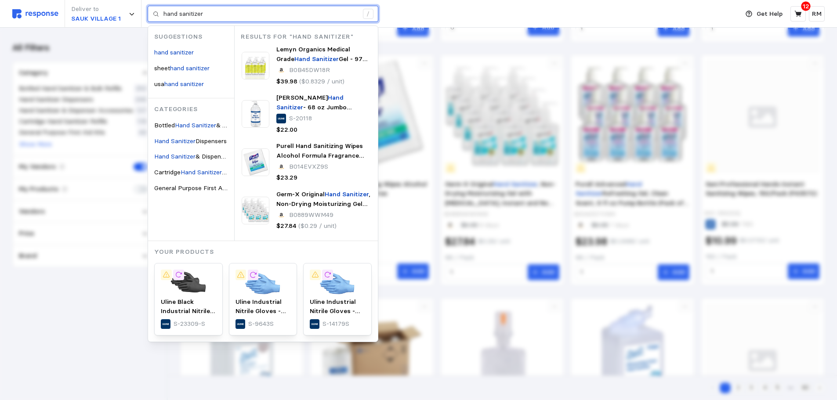
drag, startPoint x: 217, startPoint y: 16, endPoint x: 160, endPoint y: 2, distance: 58.3
click at [160, 2] on div "Deliver to SAUK VILLAGE 1 hand sanitizer / Suggestions hand sanitizer sheet han…" at bounding box center [373, 14] width 722 height 28
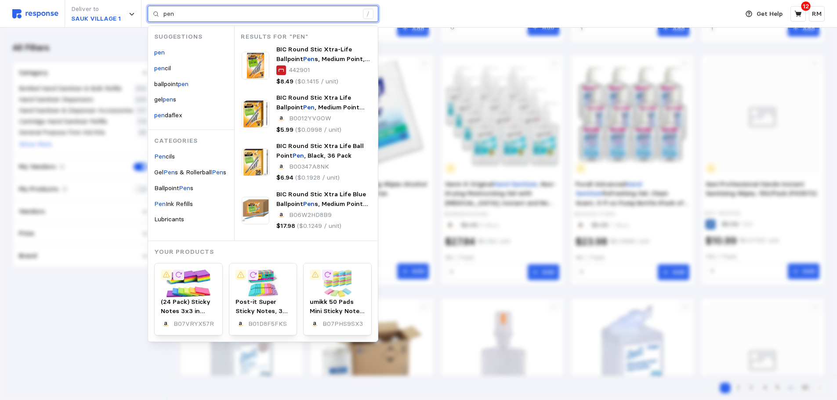
type input "pen"
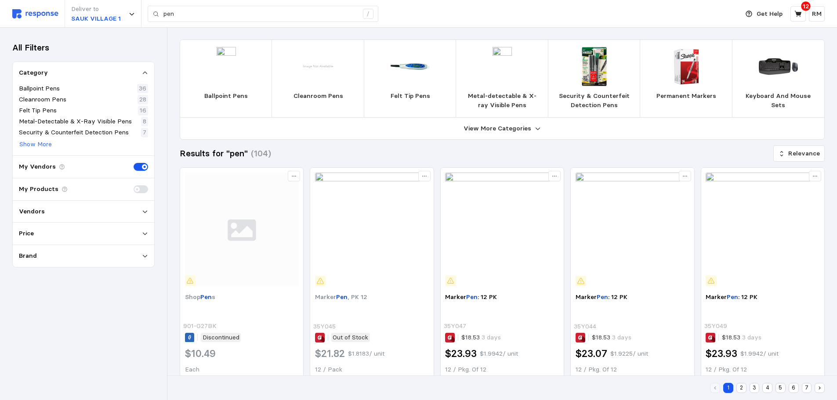
scroll to position [1, 0]
click at [237, 91] on p "Ballpoint Pens" at bounding box center [226, 96] width 44 height 10
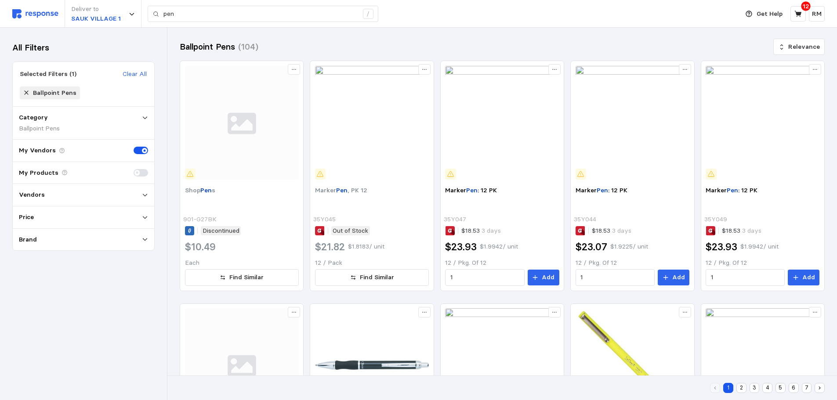
scroll to position [0, 0]
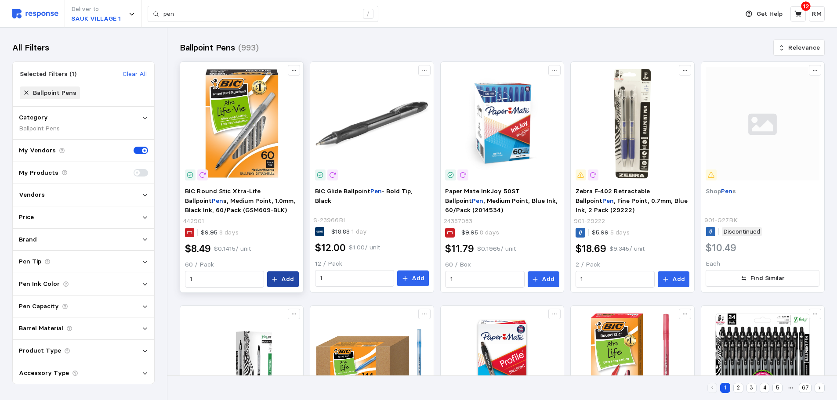
click at [283, 277] on p "Add" at bounding box center [287, 280] width 13 height 10
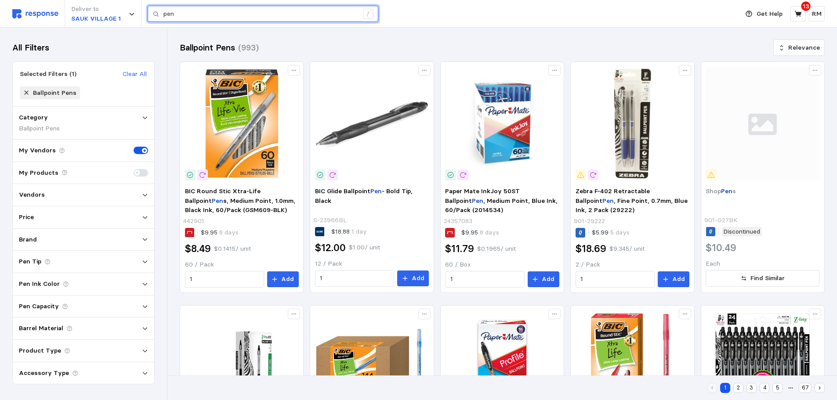
drag, startPoint x: 187, startPoint y: 18, endPoint x: 158, endPoint y: 15, distance: 29.6
click at [158, 15] on div "pen /" at bounding box center [263, 14] width 231 height 17
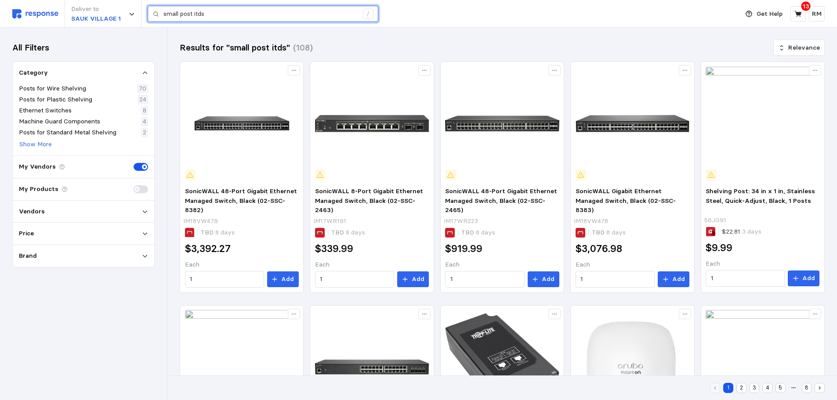
click at [229, 17] on input "small post itds" at bounding box center [261, 14] width 195 height 16
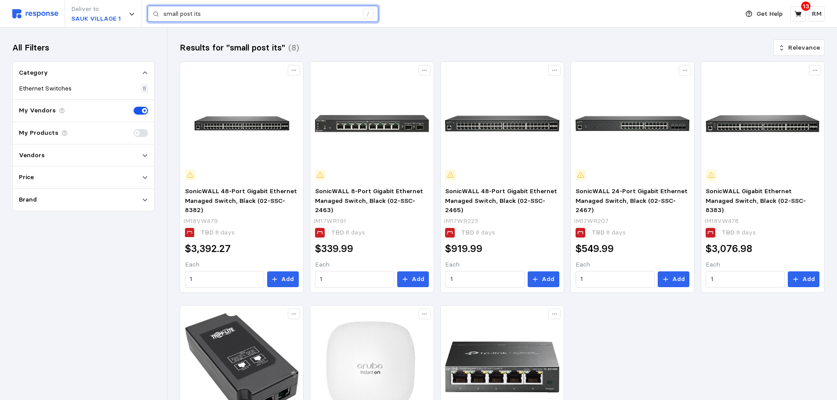
drag, startPoint x: 178, startPoint y: 14, endPoint x: 157, endPoint y: 15, distance: 21.1
click at [157, 15] on div "small post its /" at bounding box center [263, 14] width 231 height 17
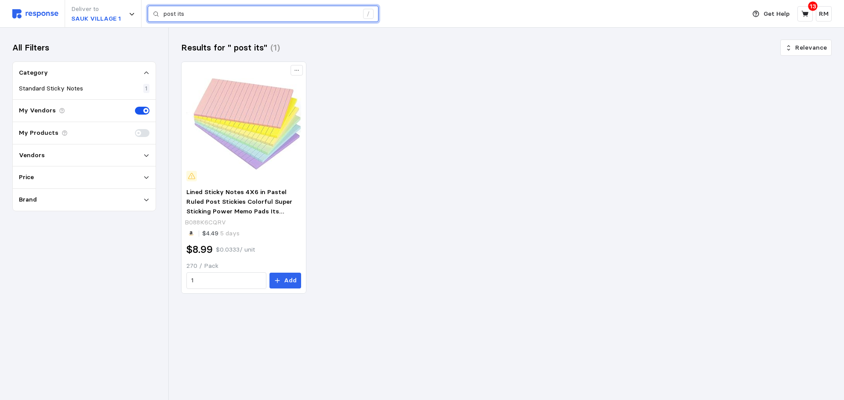
click at [168, 17] on input "post its" at bounding box center [261, 14] width 195 height 16
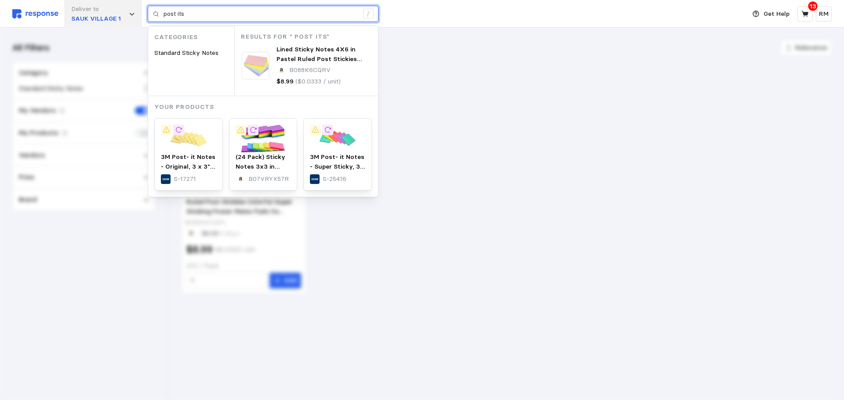
drag, startPoint x: 213, startPoint y: 18, endPoint x: 138, endPoint y: 13, distance: 75.8
click at [138, 13] on div "Deliver to SAUK VILLAGE 1 post its / Categories Standard Sticky Notes Results f…" at bounding box center [376, 14] width 729 height 28
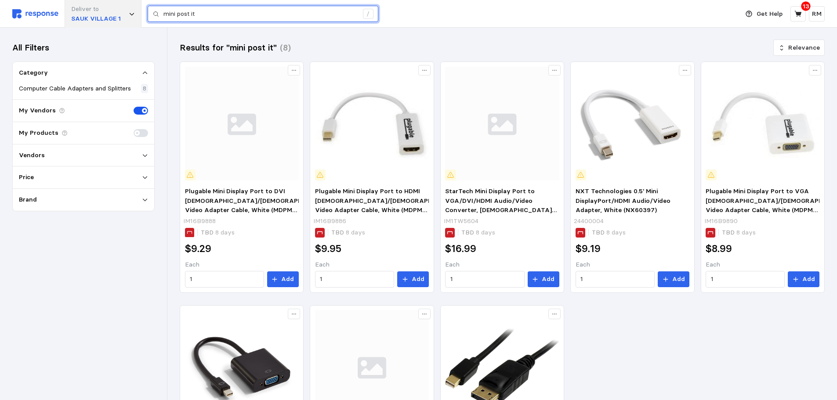
drag, startPoint x: 202, startPoint y: 14, endPoint x: 137, endPoint y: 8, distance: 64.9
click at [137, 8] on div "Deliver to [GEOGRAPHIC_DATA] 1 mini post it /" at bounding box center [373, 14] width 722 height 28
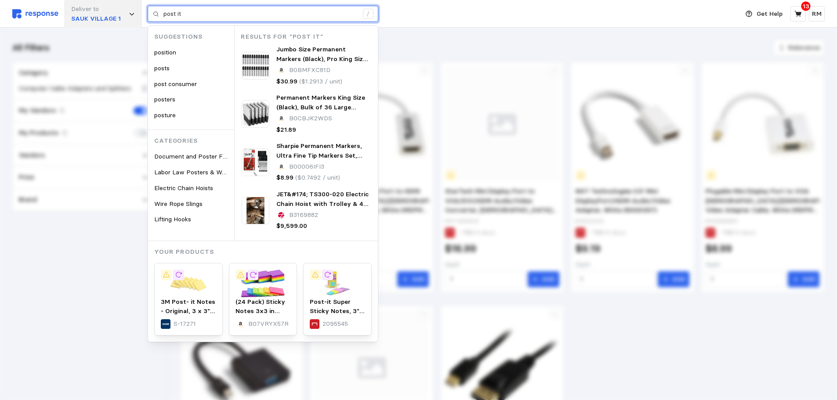
type input "post it"
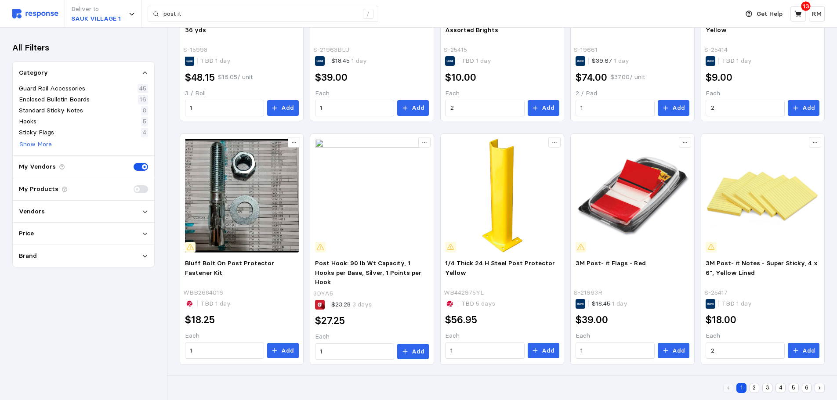
scroll to position [521, 0]
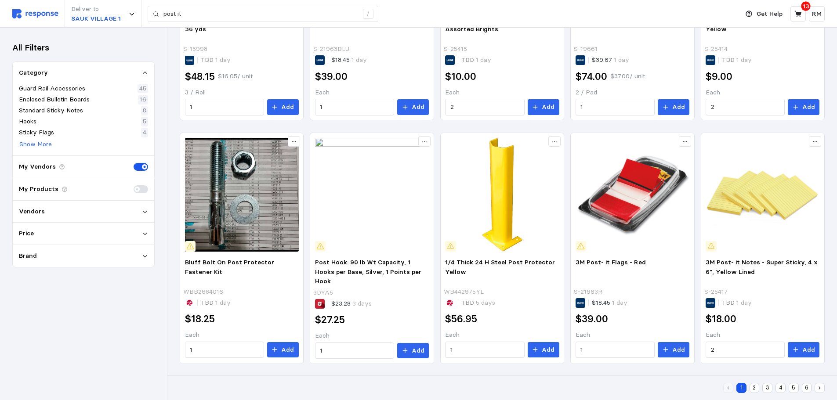
click at [758, 389] on button "2" at bounding box center [755, 388] width 10 height 10
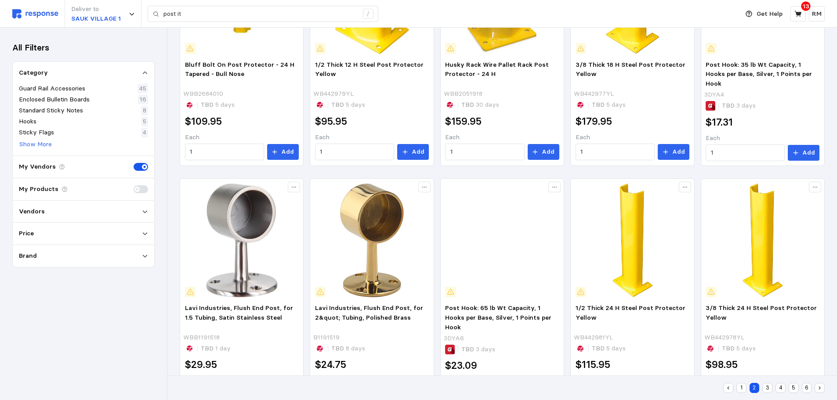
scroll to position [292, 0]
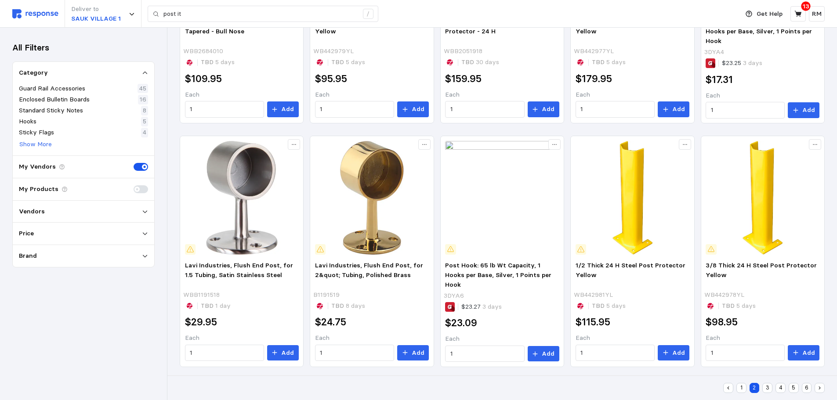
scroll to position [521, 0]
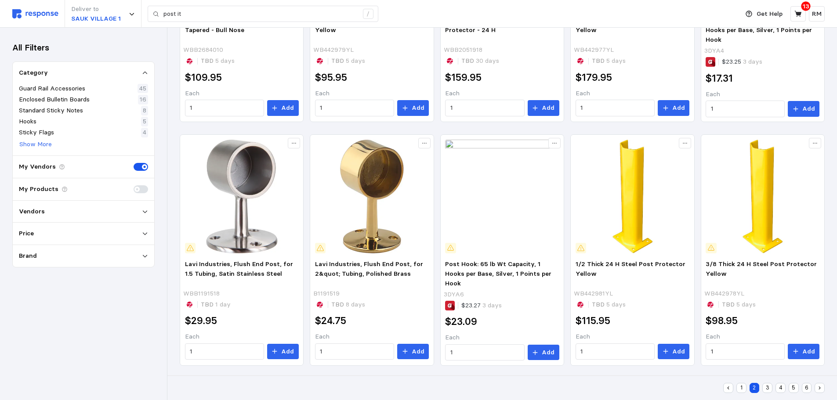
click at [767, 390] on button "3" at bounding box center [768, 388] width 10 height 10
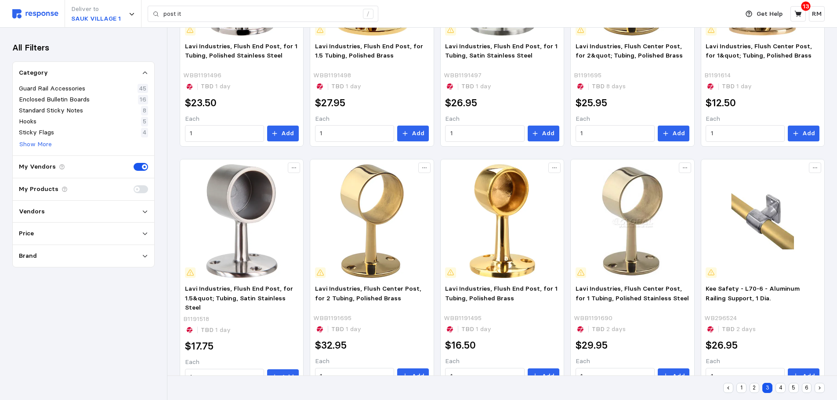
scroll to position [522, 0]
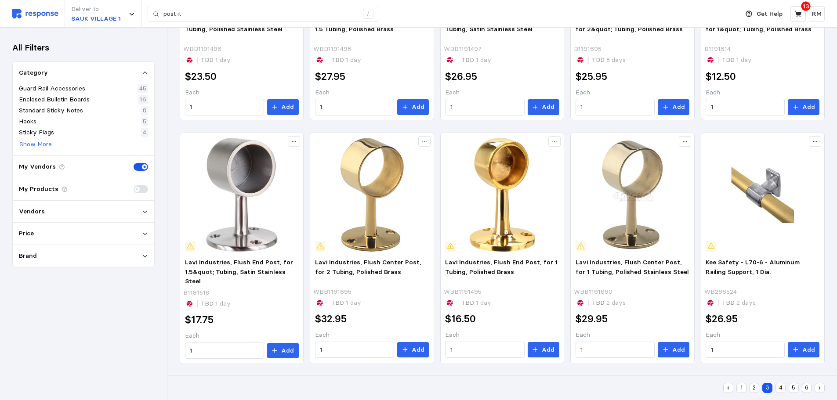
click at [776, 387] on button "4" at bounding box center [781, 388] width 10 height 10
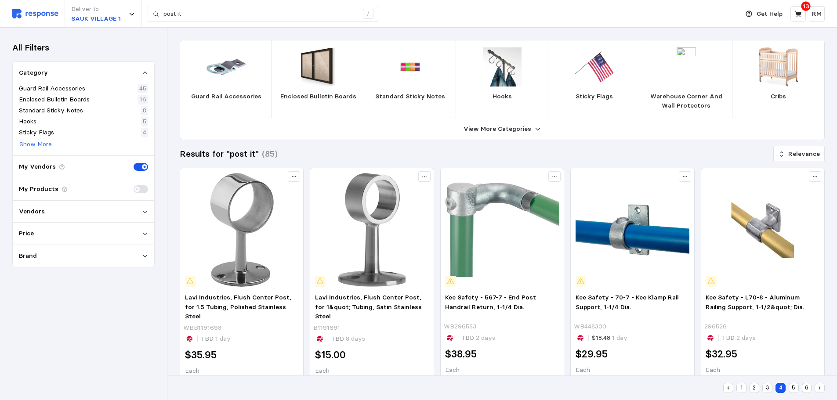
click at [743, 388] on button "1" at bounding box center [742, 388] width 10 height 10
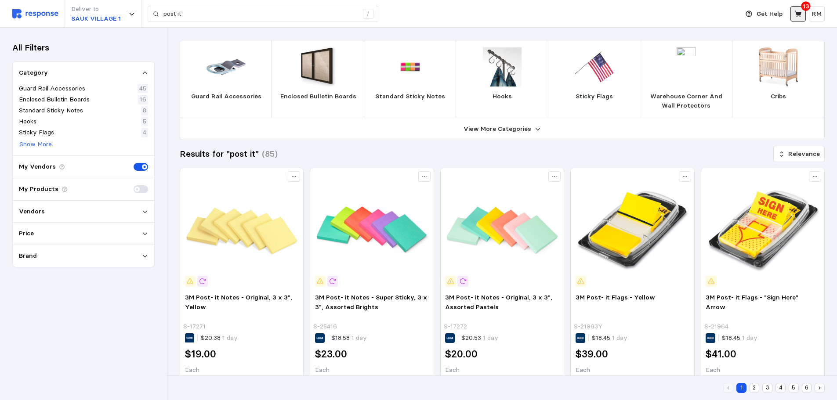
click at [799, 18] on icon at bounding box center [799, 14] width 8 height 8
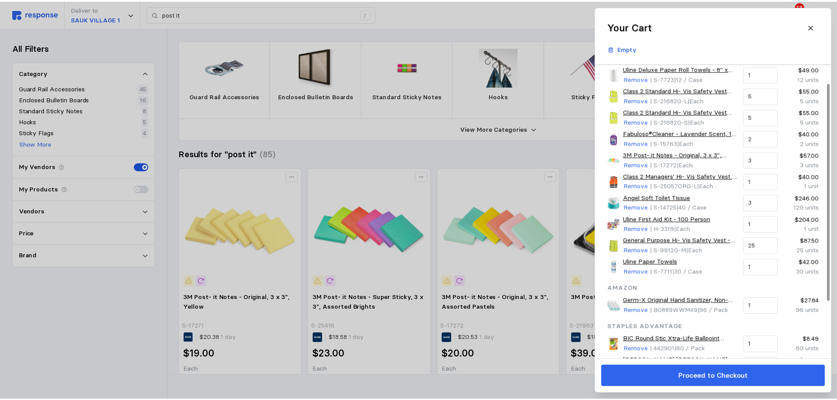
scroll to position [25, 0]
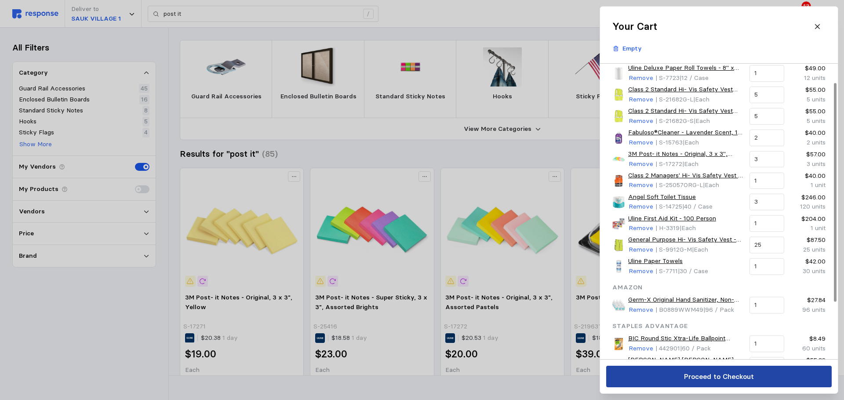
click at [696, 376] on p "Proceed to Checkout" at bounding box center [718, 376] width 70 height 11
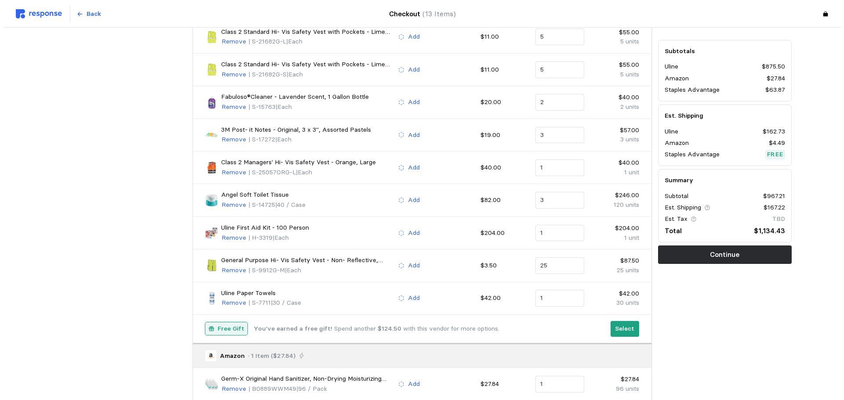
scroll to position [150, 0]
click at [620, 327] on p "Select" at bounding box center [620, 330] width 19 height 10
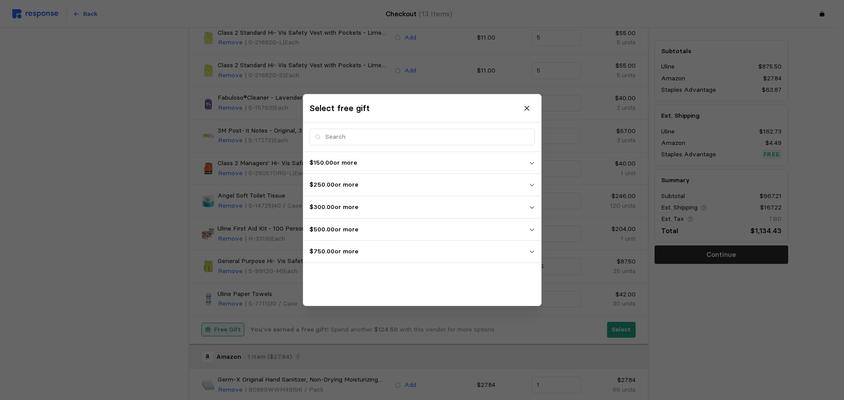
click at [400, 250] on p "$750.00 or more" at bounding box center [418, 252] width 219 height 10
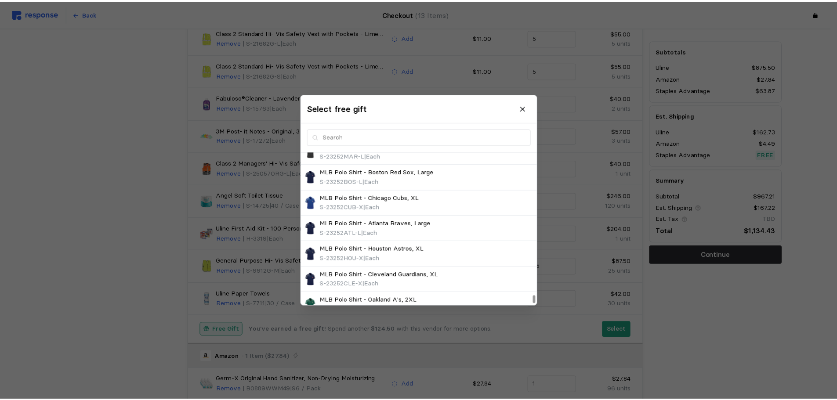
scroll to position [8860, 0]
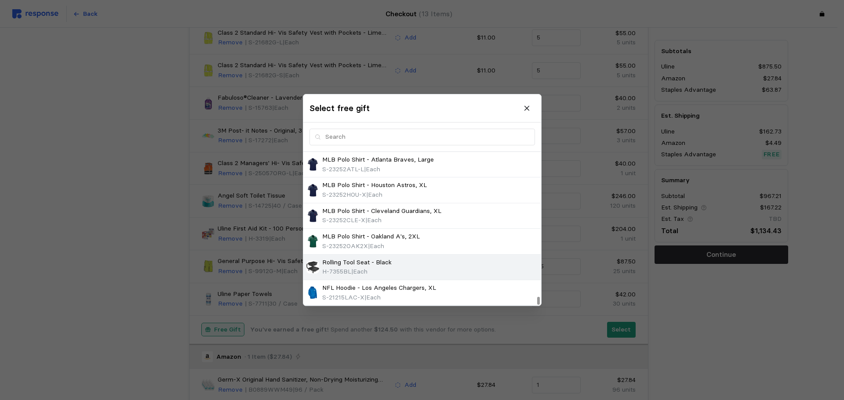
click at [456, 264] on div "Rolling Tool Seat - Black H-7355BL | Each" at bounding box center [422, 267] width 232 height 19
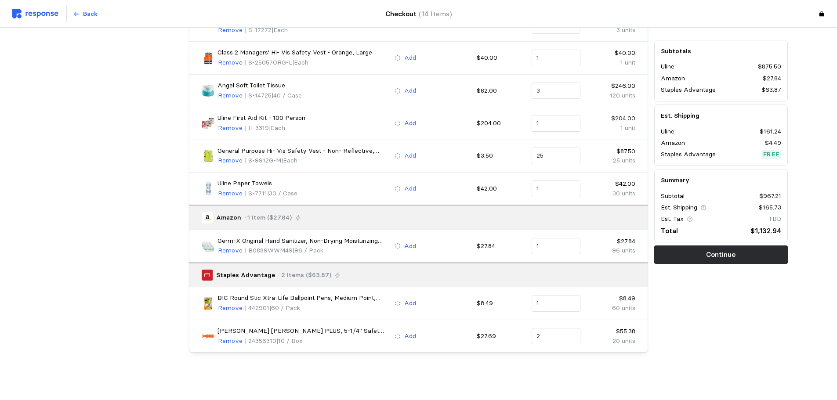
scroll to position [295, 0]
click at [706, 260] on button "Continue" at bounding box center [721, 255] width 134 height 18
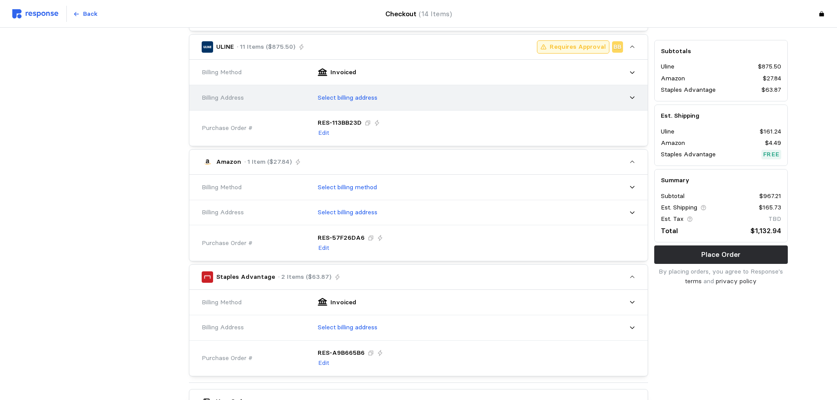
click at [540, 94] on div "Select billing address" at bounding box center [474, 98] width 324 height 22
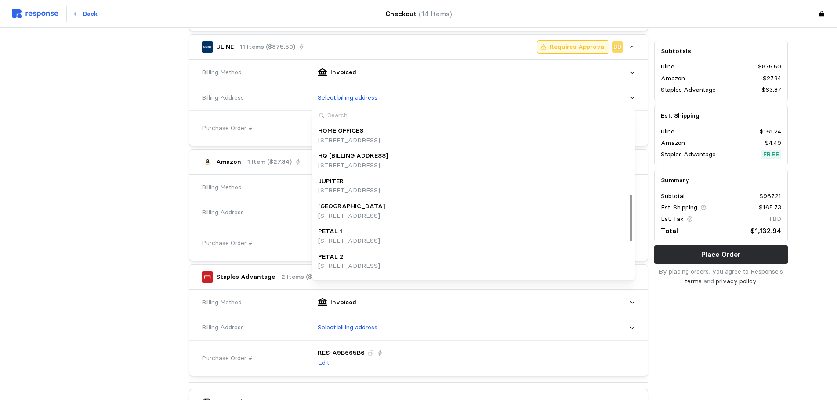
scroll to position [229, 0]
click at [515, 160] on div "HQ [BILLING ADDRESS] [STREET_ADDRESS]" at bounding box center [473, 160] width 311 height 19
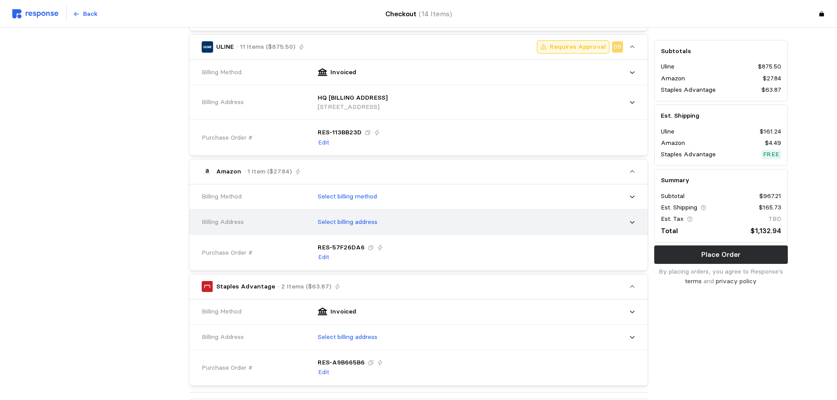
click at [624, 230] on div "Select billing address" at bounding box center [474, 222] width 324 height 22
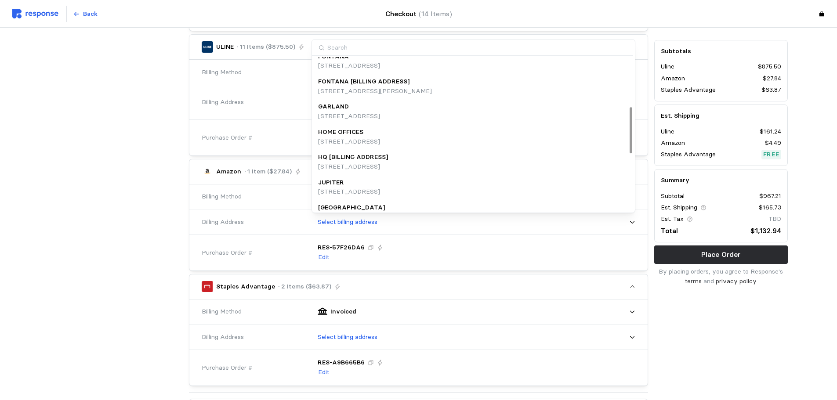
scroll to position [163, 0]
click at [597, 158] on div "HQ [BILLING ADDRESS] [STREET_ADDRESS]" at bounding box center [473, 158] width 311 height 19
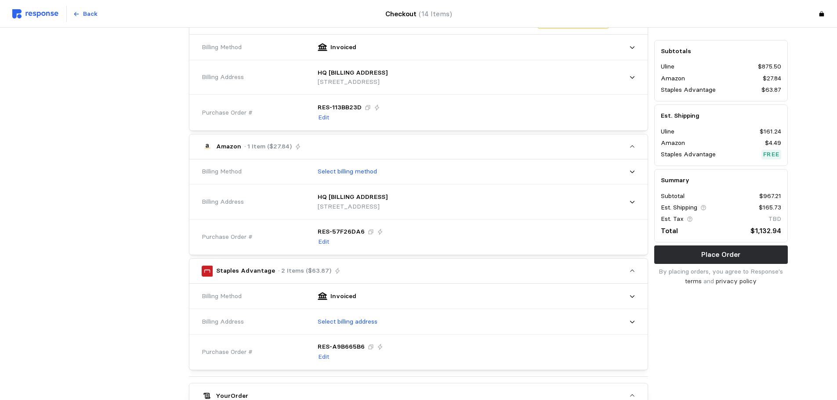
scroll to position [321, 0]
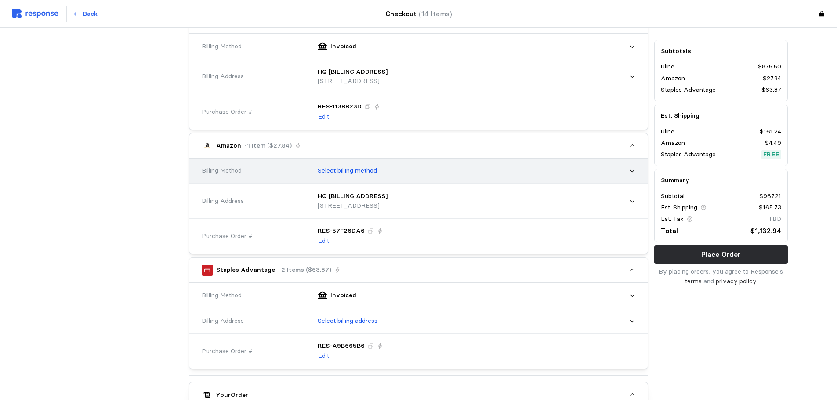
click at [638, 175] on div "Select billing method" at bounding box center [474, 171] width 330 height 28
click at [626, 171] on div "Select billing method" at bounding box center [474, 171] width 324 height 22
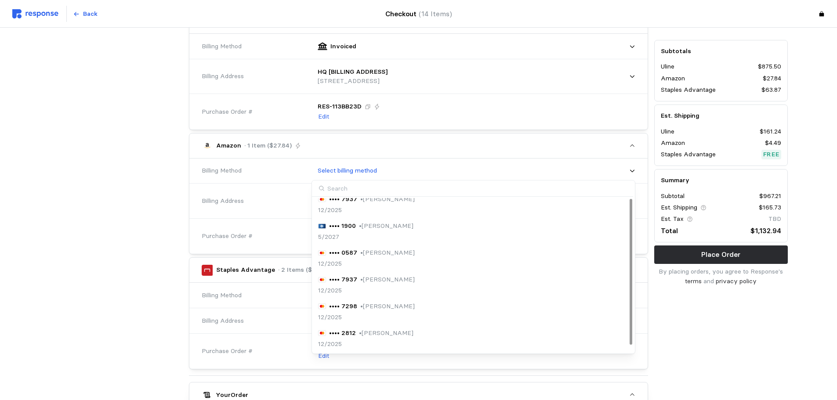
scroll to position [0, 0]
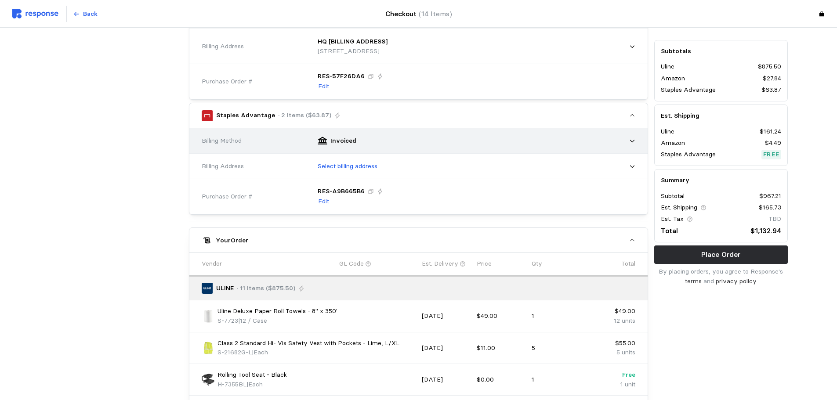
scroll to position [476, 0]
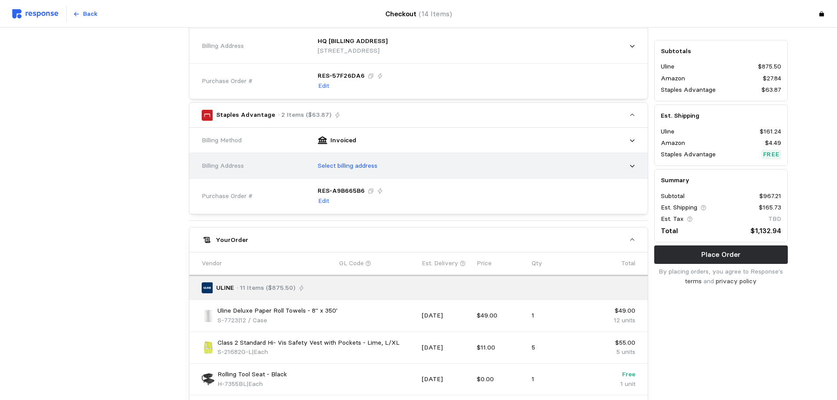
click at [603, 171] on div "Select billing address" at bounding box center [474, 166] width 324 height 22
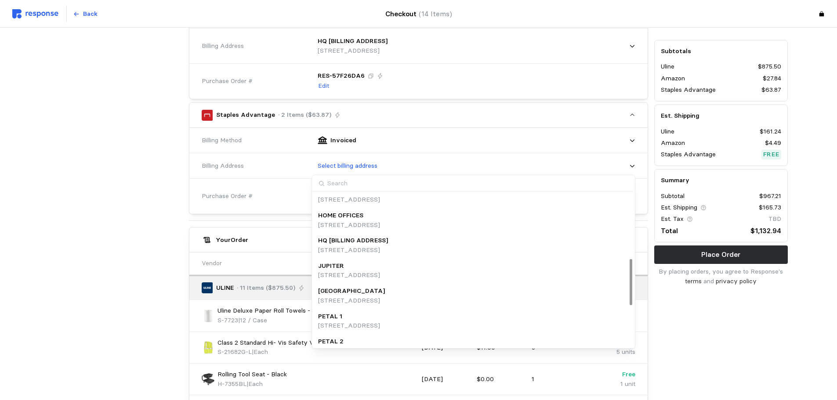
scroll to position [219, 0]
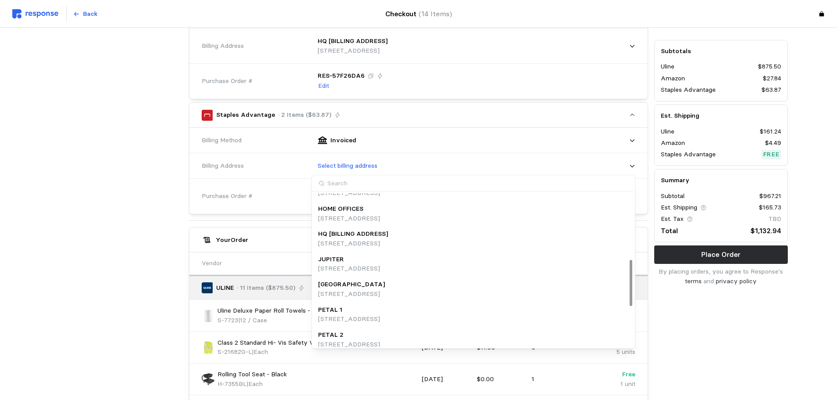
click at [551, 237] on div "HQ [BILLING ADDRESS] [STREET_ADDRESS]" at bounding box center [473, 238] width 311 height 19
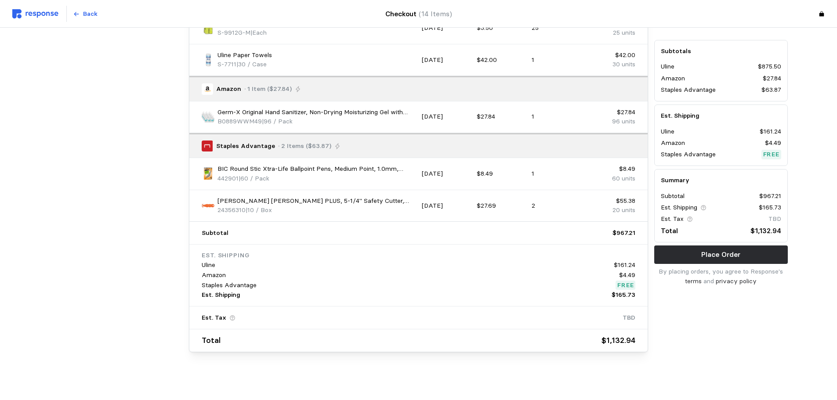
scroll to position [1060, 0]
click at [738, 258] on p "Place Order" at bounding box center [720, 254] width 39 height 11
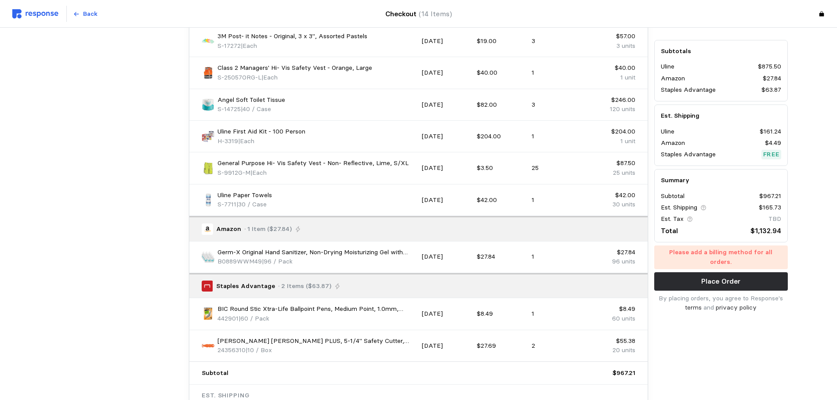
scroll to position [919, 0]
click at [549, 259] on p "1" at bounding box center [556, 258] width 49 height 10
click at [436, 255] on p "[DATE]" at bounding box center [446, 258] width 49 height 10
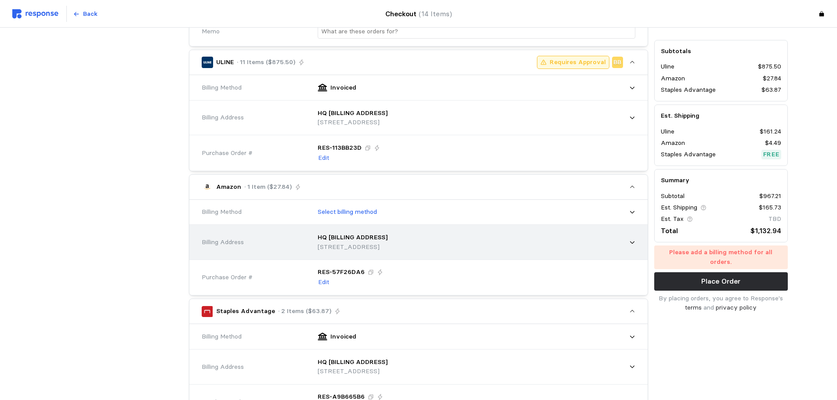
scroll to position [279, 0]
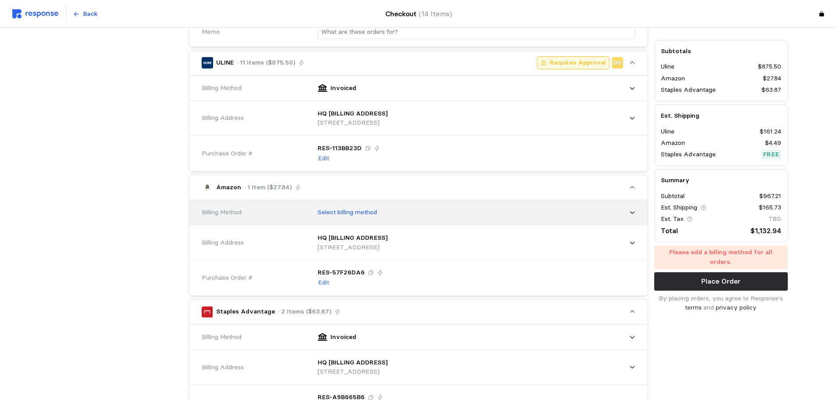
click at [450, 213] on div "Select billing method" at bounding box center [474, 213] width 324 height 22
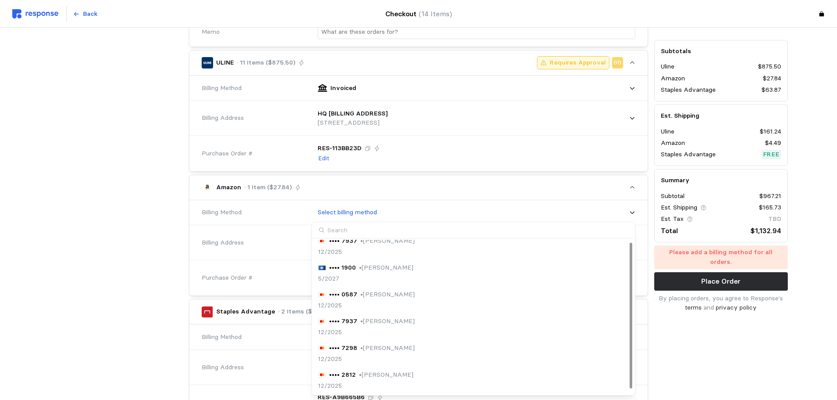
scroll to position [0, 0]
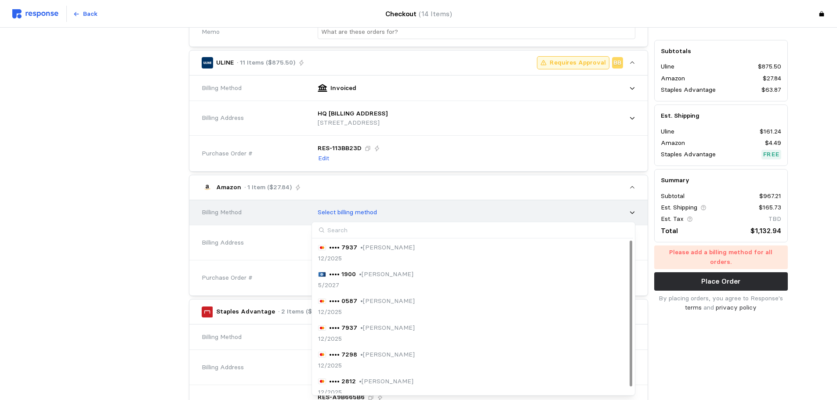
click at [394, 211] on div "Select billing method" at bounding box center [474, 213] width 324 height 22
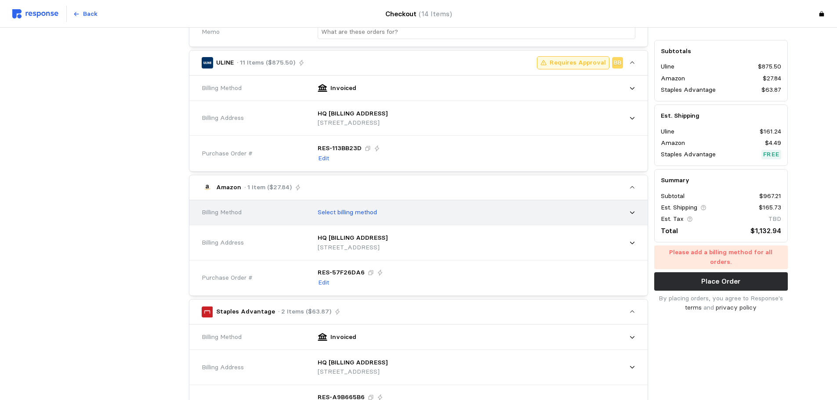
click at [394, 211] on div "Select billing method" at bounding box center [474, 213] width 324 height 22
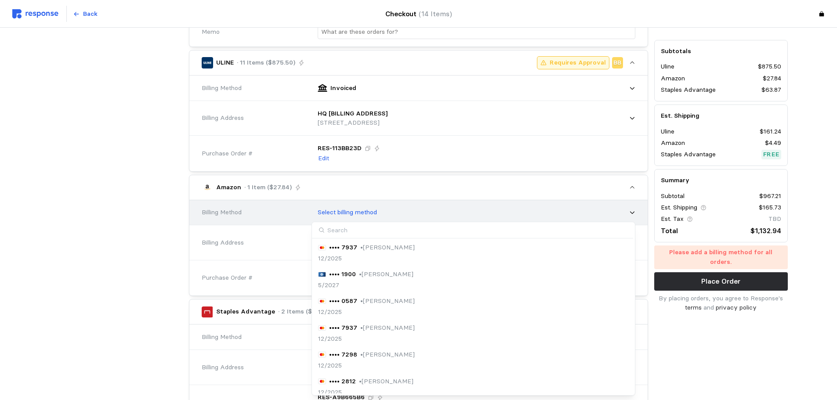
click at [394, 211] on div "Select billing method" at bounding box center [474, 213] width 324 height 22
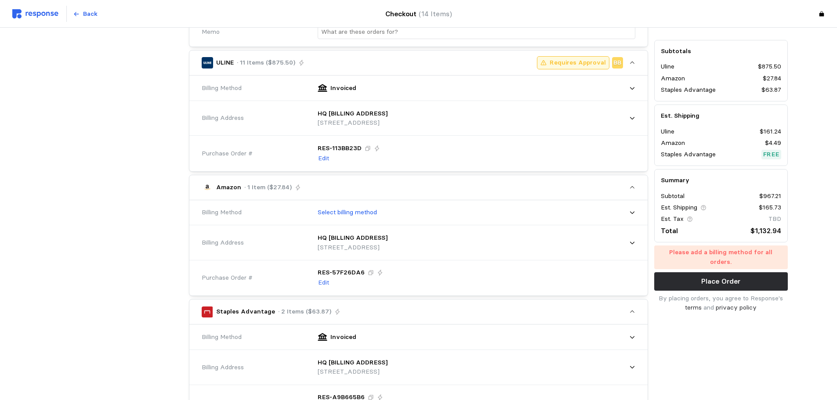
click at [632, 185] on icon "button" at bounding box center [632, 188] width 6 height 6
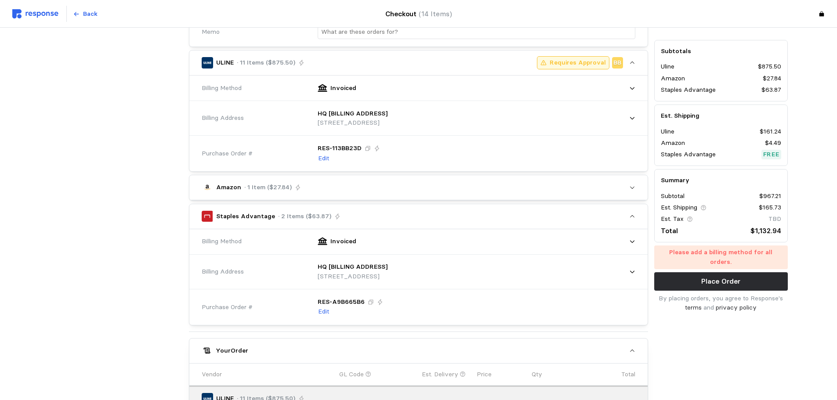
drag, startPoint x: 582, startPoint y: 183, endPoint x: 830, endPoint y: 145, distance: 250.8
click at [632, 200] on div at bounding box center [418, 200] width 458 height 0
click at [625, 195] on button "Amazon · 1 Item ($27.84)" at bounding box center [418, 187] width 458 height 25
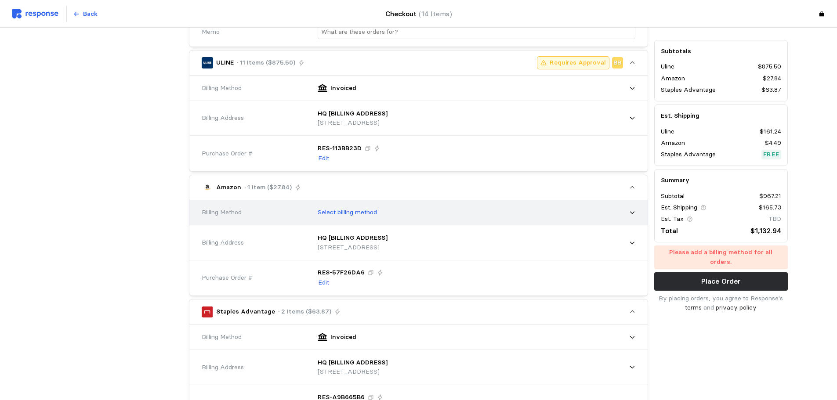
click at [629, 210] on icon at bounding box center [632, 213] width 6 height 6
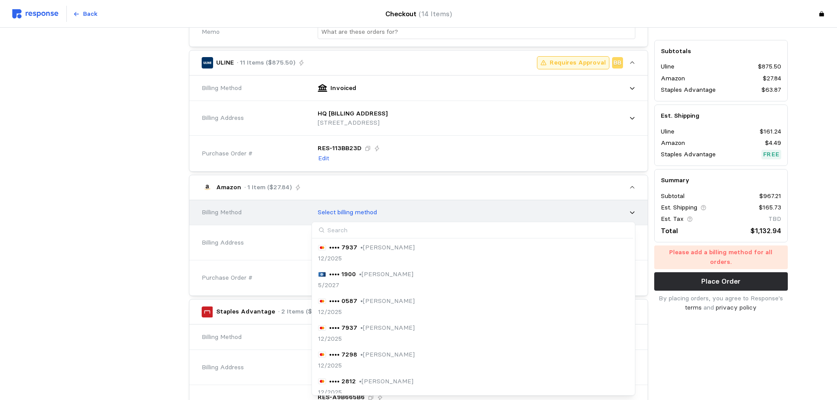
click at [629, 210] on icon at bounding box center [632, 213] width 6 height 6
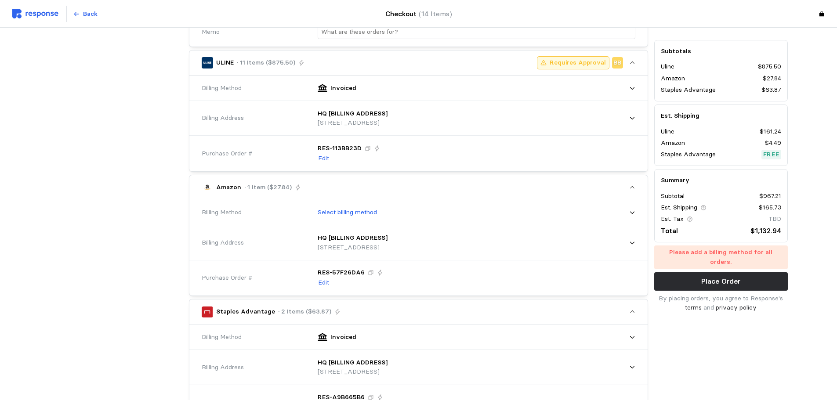
click at [592, 189] on div "Amazon · 1 Item ($27.84)" at bounding box center [409, 187] width 415 height 11
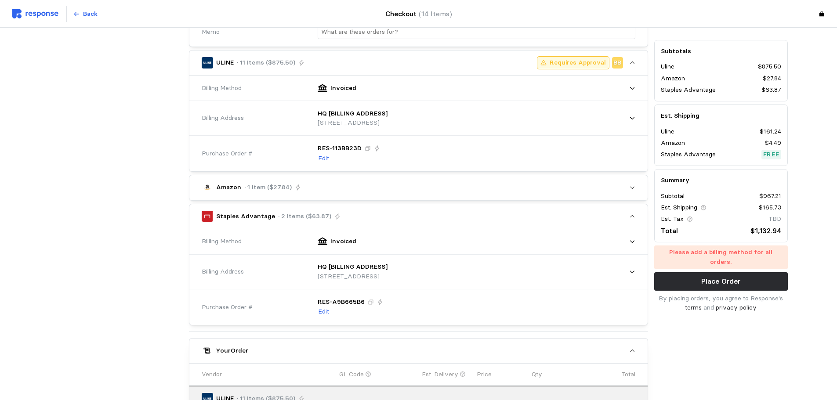
click at [592, 190] on div "Amazon · 1 Item ($27.84)" at bounding box center [409, 187] width 415 height 11
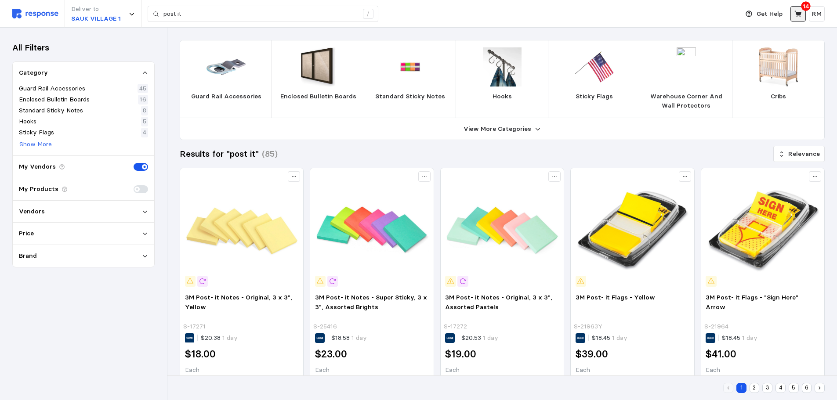
click at [796, 20] on button at bounding box center [798, 13] width 15 height 15
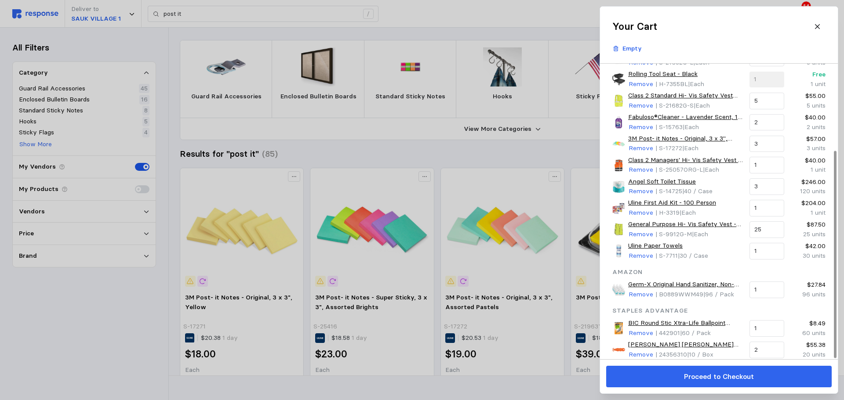
scroll to position [123, 0]
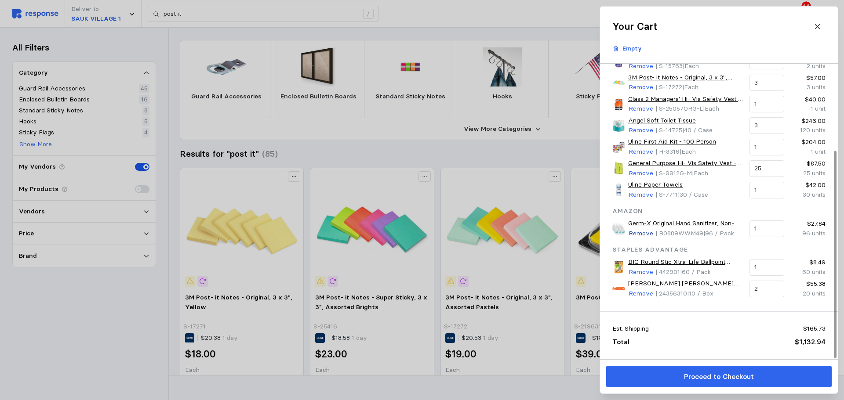
click at [639, 232] on p "Remove" at bounding box center [641, 234] width 25 height 10
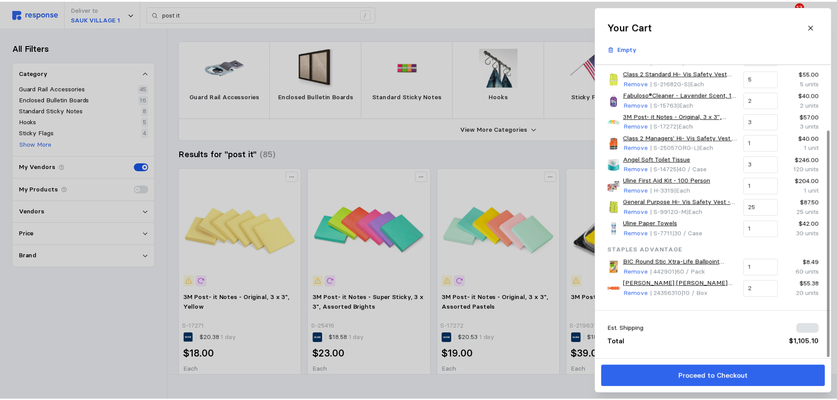
scroll to position [84, 0]
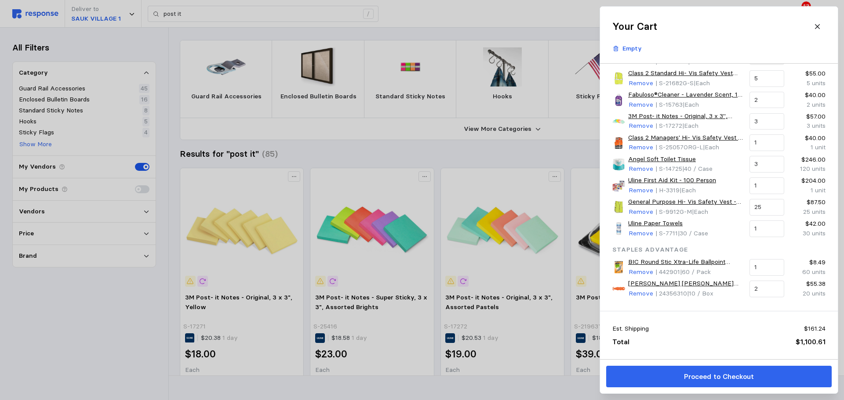
drag, startPoint x: 535, startPoint y: 27, endPoint x: 316, endPoint y: 16, distance: 218.7
click at [316, 16] on div at bounding box center [422, 200] width 844 height 400
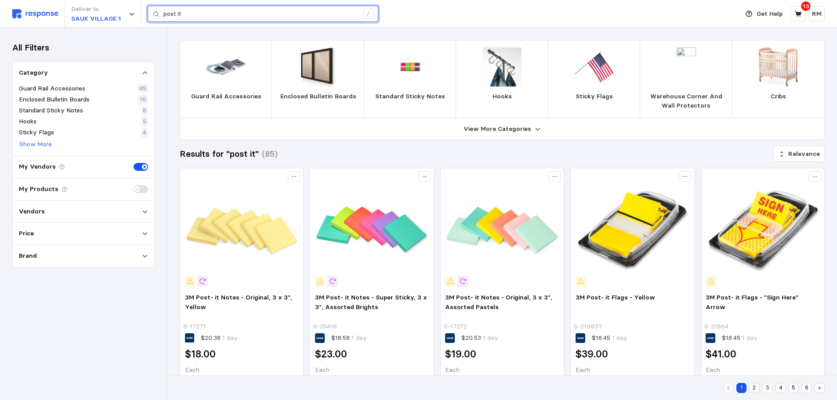
click at [316, 16] on input "post it" at bounding box center [261, 14] width 195 height 16
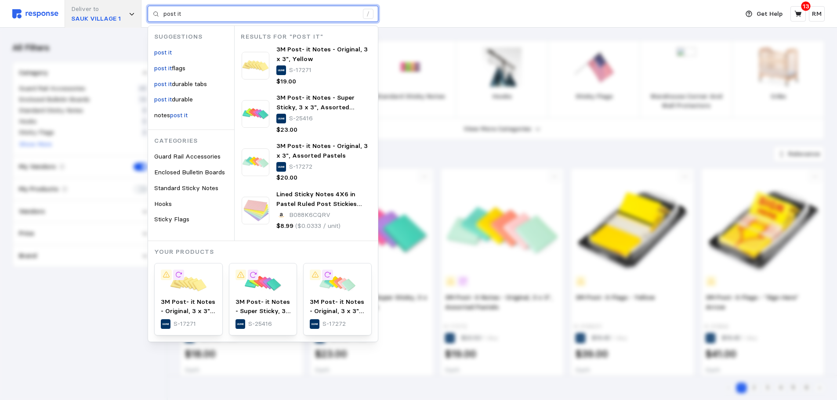
drag, startPoint x: 208, startPoint y: 12, endPoint x: 141, endPoint y: 5, distance: 67.6
click at [141, 5] on div "Deliver to SAUK VILLAGE 1 post it / Suggestions post it post it flags post it d…" at bounding box center [373, 14] width 722 height 28
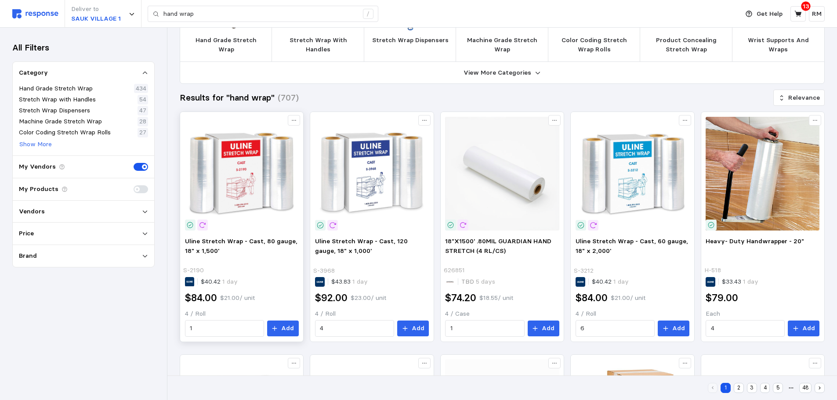
scroll to position [57, 0]
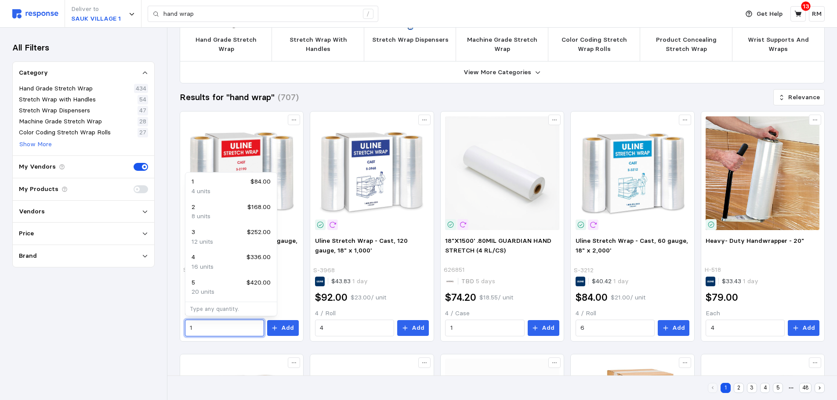
drag, startPoint x: 228, startPoint y: 330, endPoint x: 164, endPoint y: 326, distance: 64.3
click at [164, 326] on div "Deliver to SAUK VILLAGE 1 hand wrap / Get Help 13 RM hand wrap / Home My Produc…" at bounding box center [418, 404] width 837 height 922
click at [106, 327] on div "All Filters Category Hand Grade Stretch Wrap 434 Stretch Wrap with Handles 54 S…" at bounding box center [83, 214] width 167 height 373
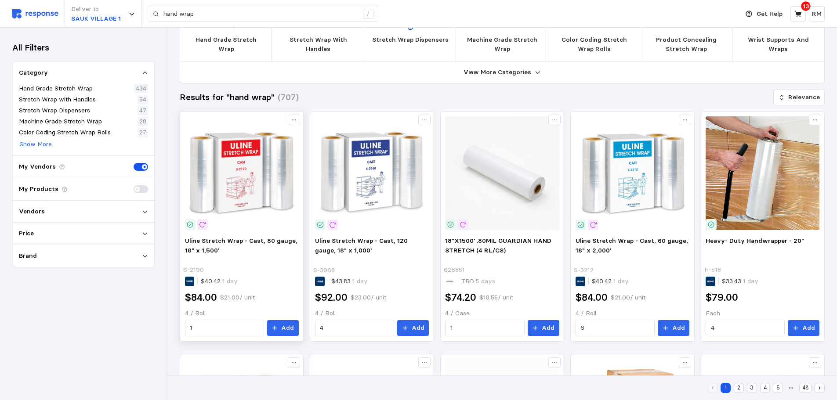
scroll to position [0, 0]
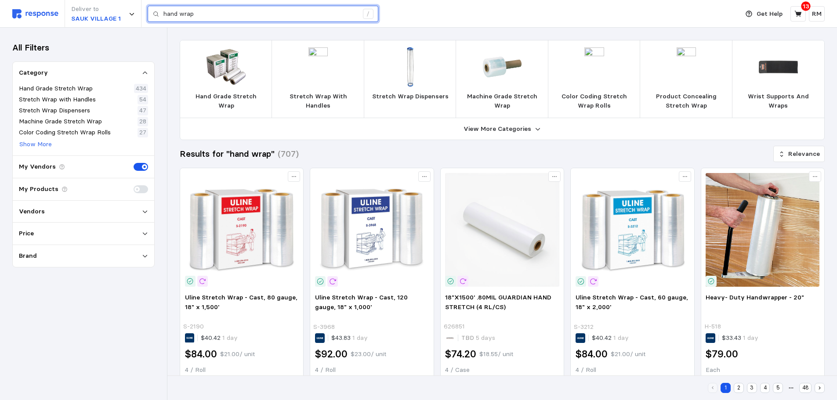
click at [243, 12] on input "hand wrap" at bounding box center [261, 14] width 195 height 16
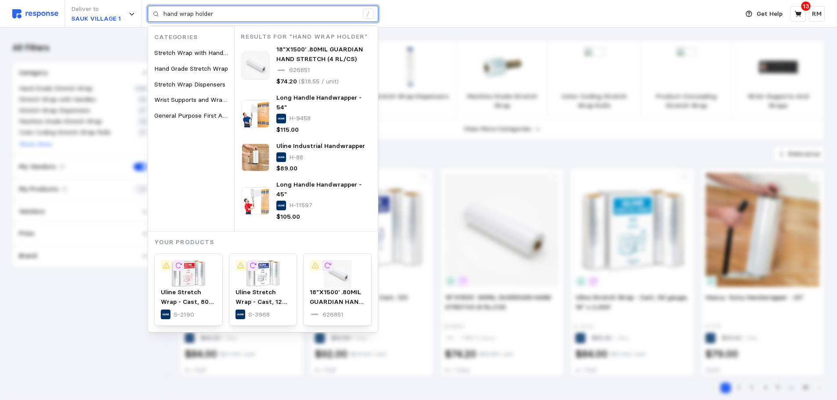
type input "hand wrap holder"
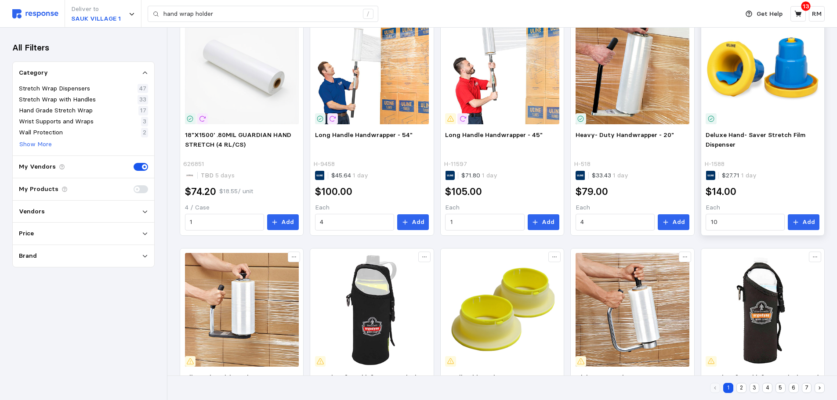
scroll to position [62, 0]
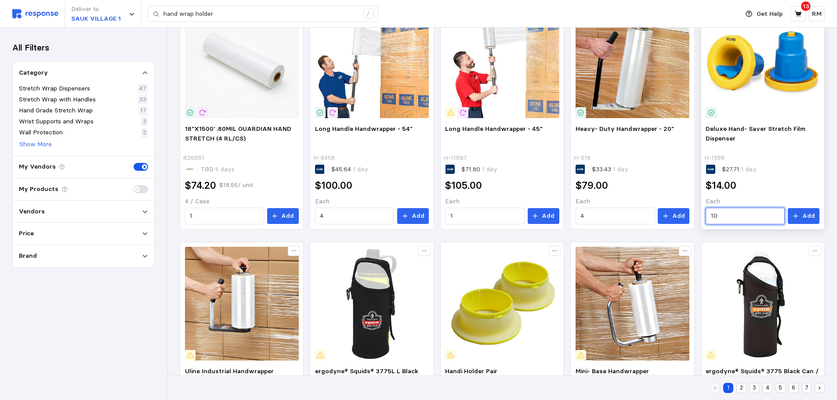
click at [755, 213] on input "10" at bounding box center [745, 216] width 69 height 16
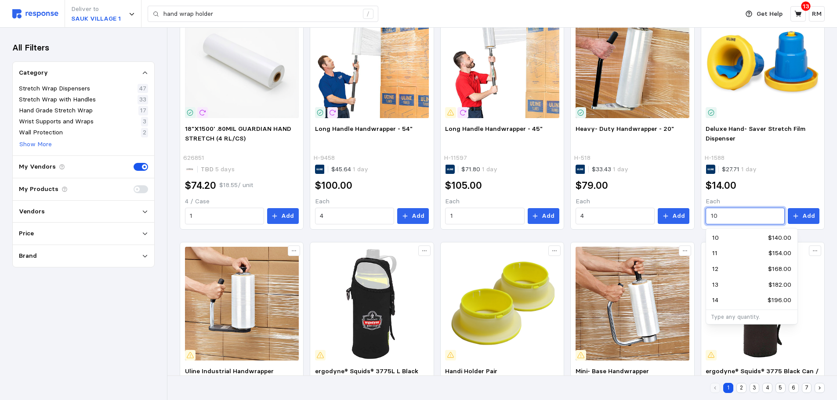
drag, startPoint x: 728, startPoint y: 216, endPoint x: 696, endPoint y: 216, distance: 32.1
click at [696, 216] on div "18"X1500' .80MIL GUARDIAN HAND STRETCH (4 RL/CS) 626851 TBD 5 days $74.20 $18.5…" at bounding box center [502, 357] width 645 height 716
click at [738, 234] on div "5 $75.00" at bounding box center [751, 238] width 79 height 10
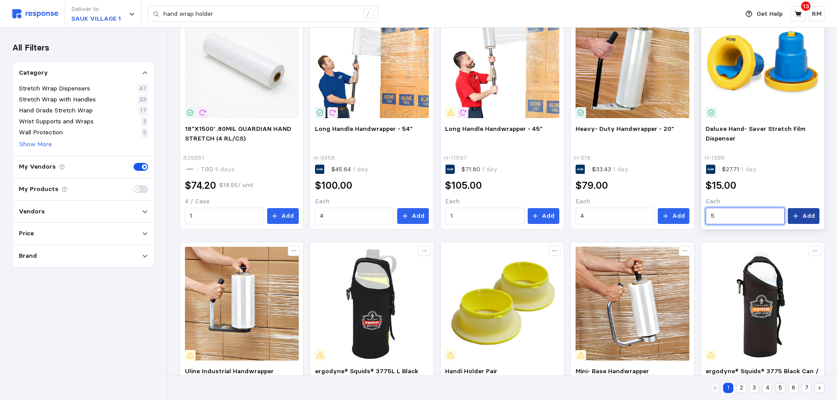
type input "5"
click at [806, 213] on p "Add" at bounding box center [809, 216] width 13 height 10
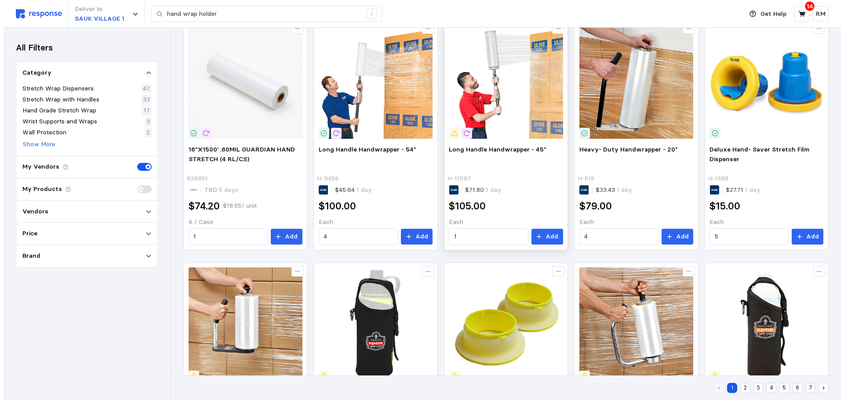
scroll to position [0, 0]
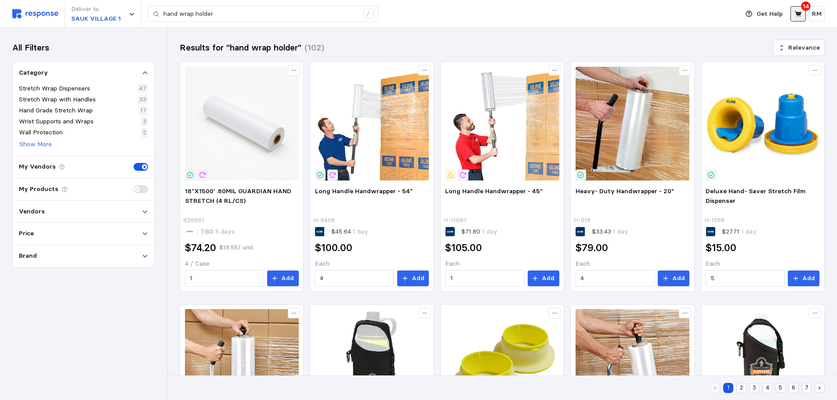
click at [802, 10] on icon at bounding box center [799, 14] width 8 height 8
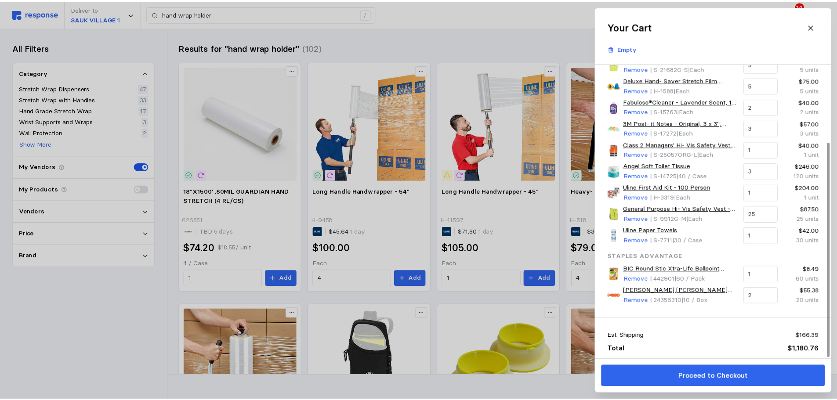
scroll to position [106, 0]
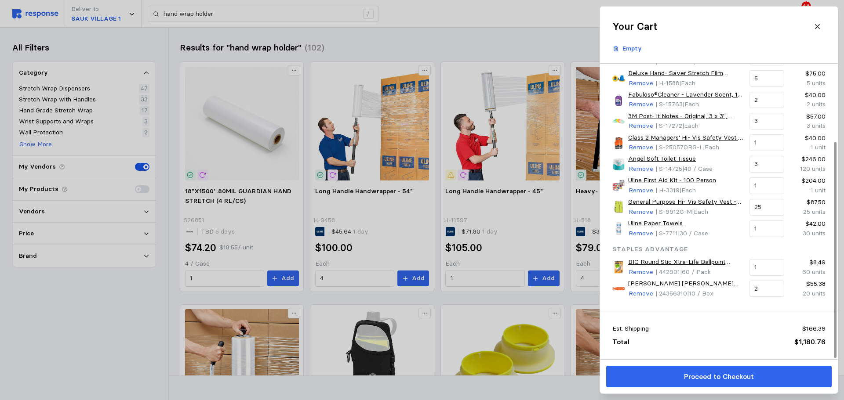
click at [523, 30] on div at bounding box center [422, 200] width 844 height 400
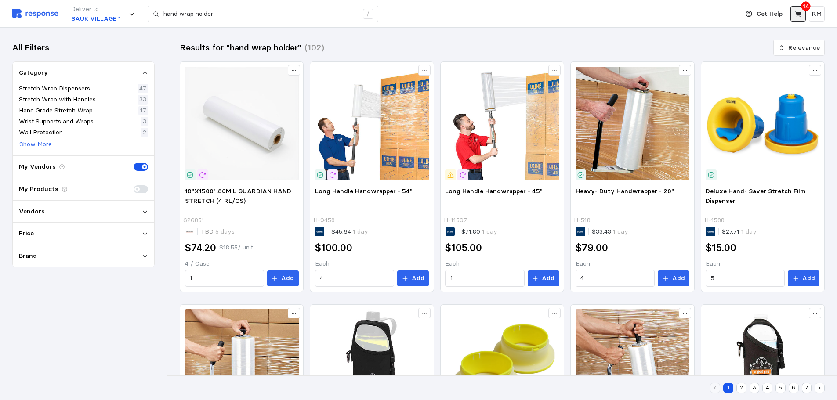
click at [802, 16] on icon at bounding box center [799, 14] width 8 height 8
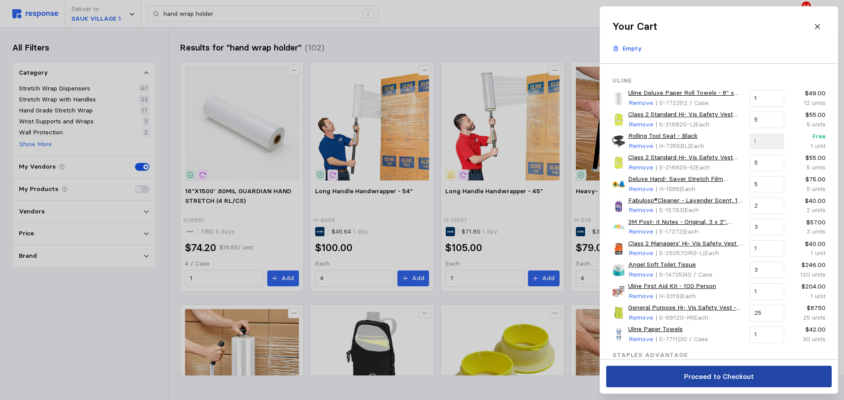
click at [716, 375] on p "Proceed to Checkout" at bounding box center [718, 376] width 70 height 11
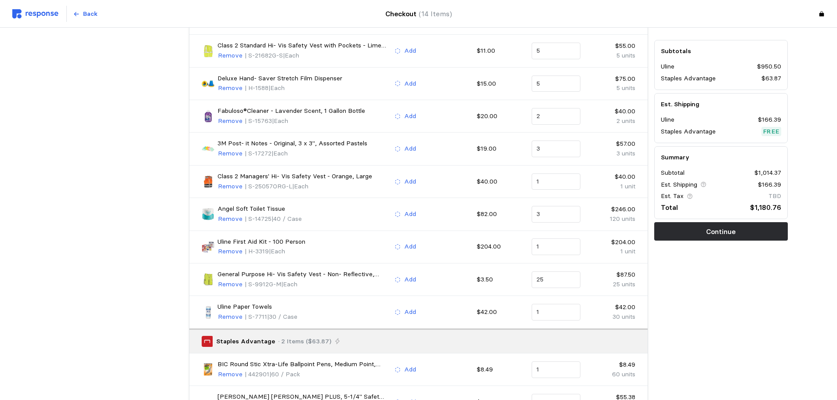
scroll to position [203, 0]
click at [686, 238] on button "Continue" at bounding box center [721, 232] width 134 height 18
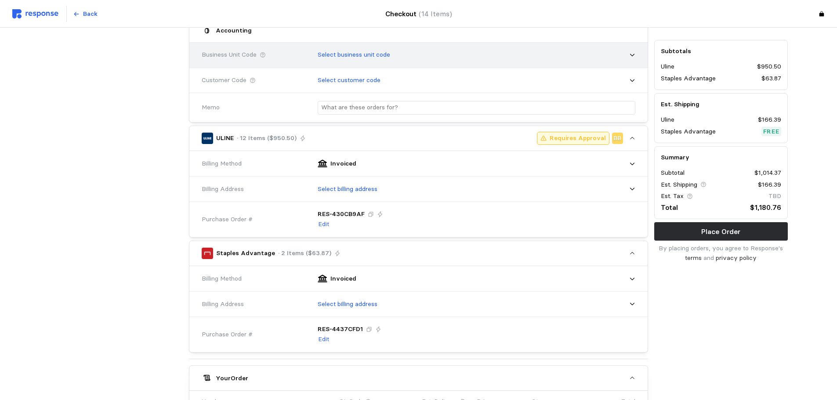
scroll to position [0, 0]
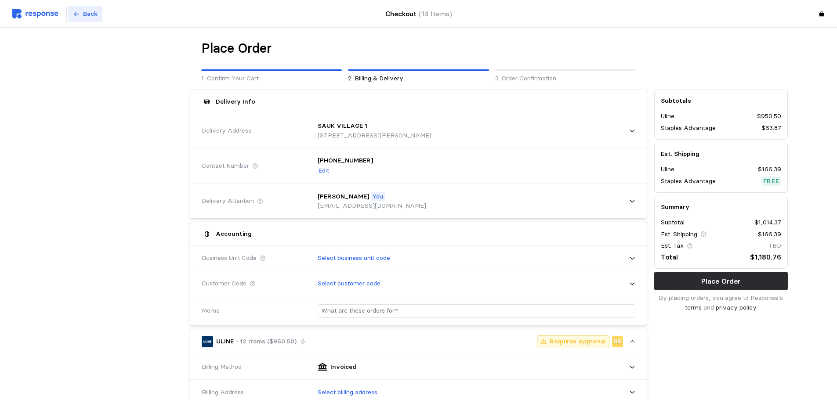
click at [96, 15] on p "Back" at bounding box center [90, 14] width 15 height 10
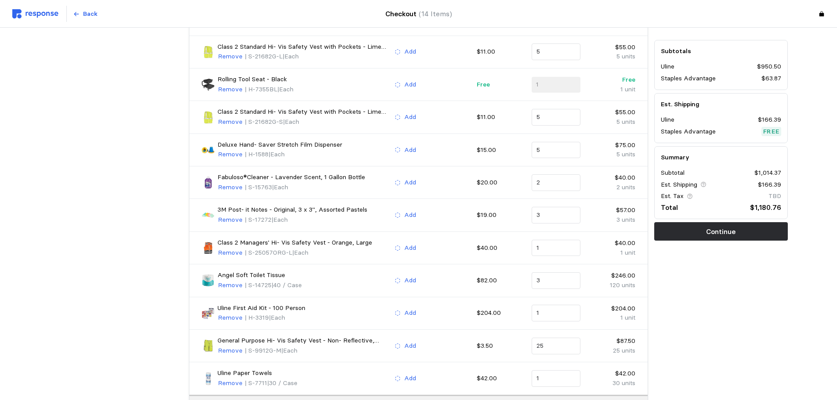
scroll to position [270, 0]
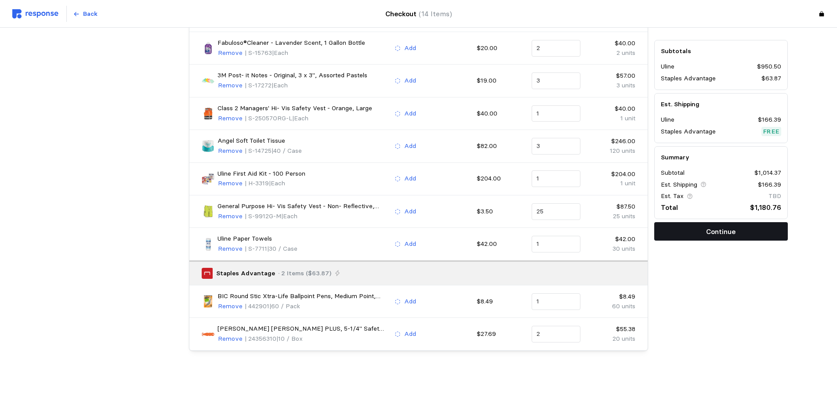
click at [721, 233] on p "Continue" at bounding box center [720, 231] width 29 height 11
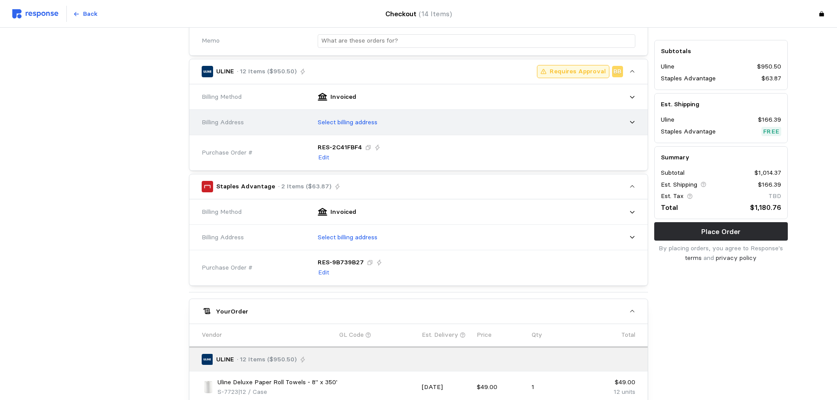
click at [440, 127] on div "Select billing address" at bounding box center [474, 123] width 324 height 22
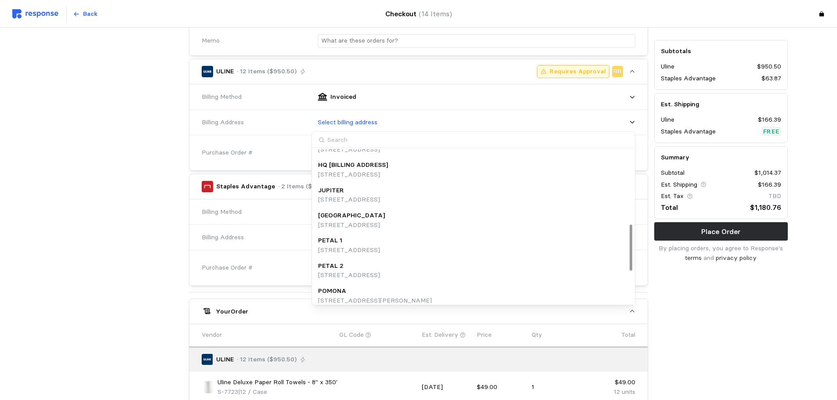
scroll to position [246, 0]
click at [388, 164] on div "HQ [BILLING ADDRESS]" at bounding box center [353, 164] width 70 height 10
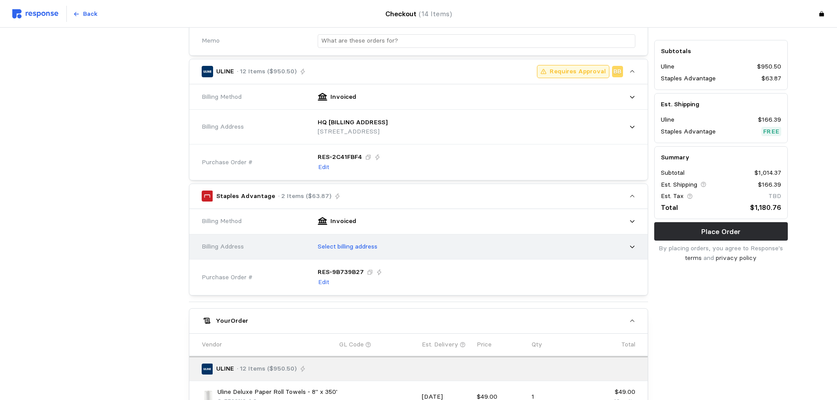
click at [445, 251] on div "Select billing address" at bounding box center [474, 247] width 324 height 22
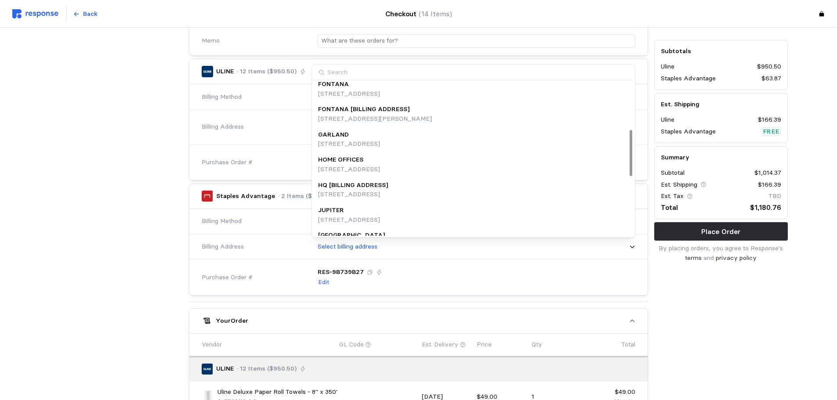
scroll to position [159, 0]
click at [502, 188] on div "HQ [BILLING ADDRESS] [STREET_ADDRESS]" at bounding box center [473, 188] width 311 height 19
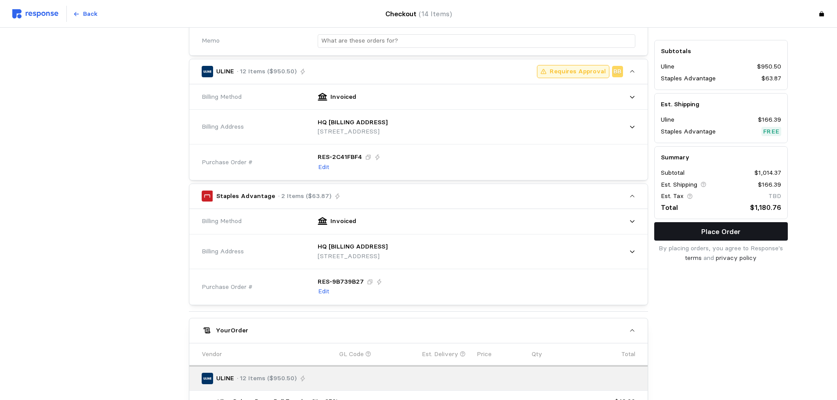
click at [734, 233] on p "Place Order" at bounding box center [720, 231] width 39 height 11
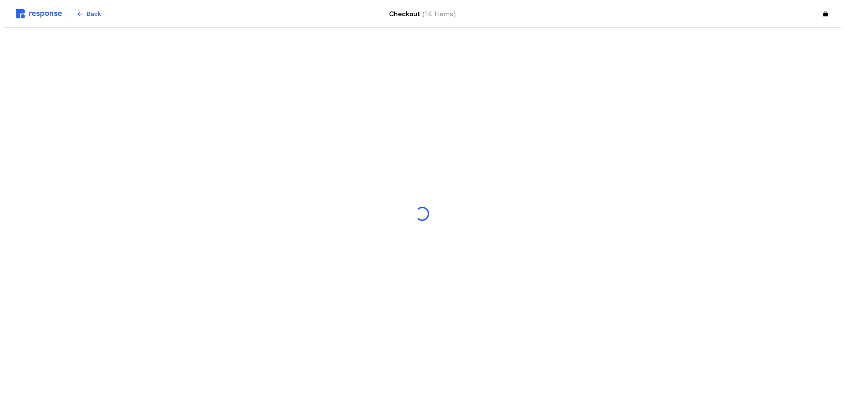
scroll to position [0, 0]
